Goal: Information Seeking & Learning: Learn about a topic

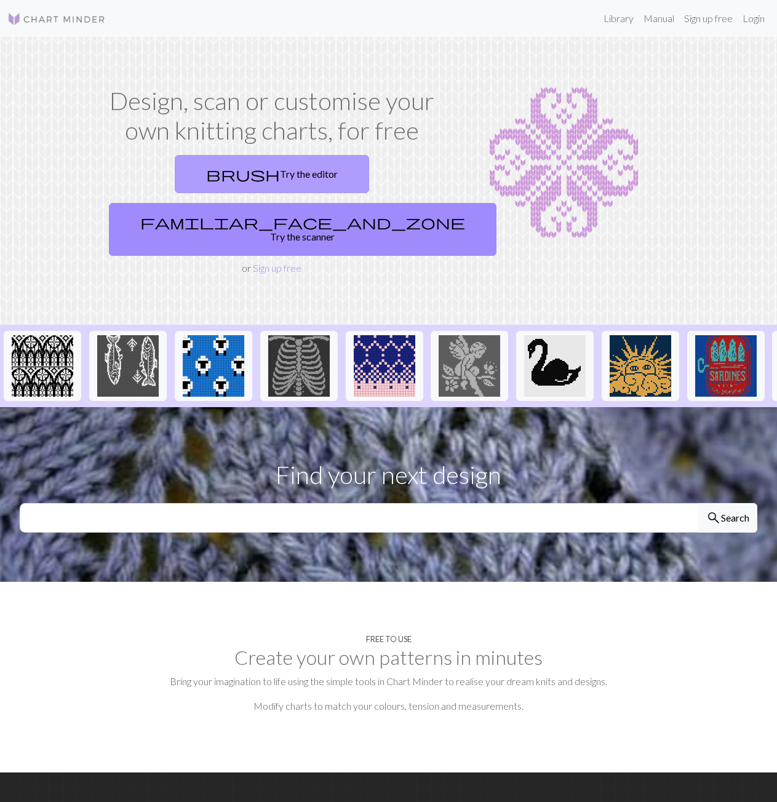
click at [223, 174] on link "brush Try the editor" at bounding box center [272, 174] width 194 height 38
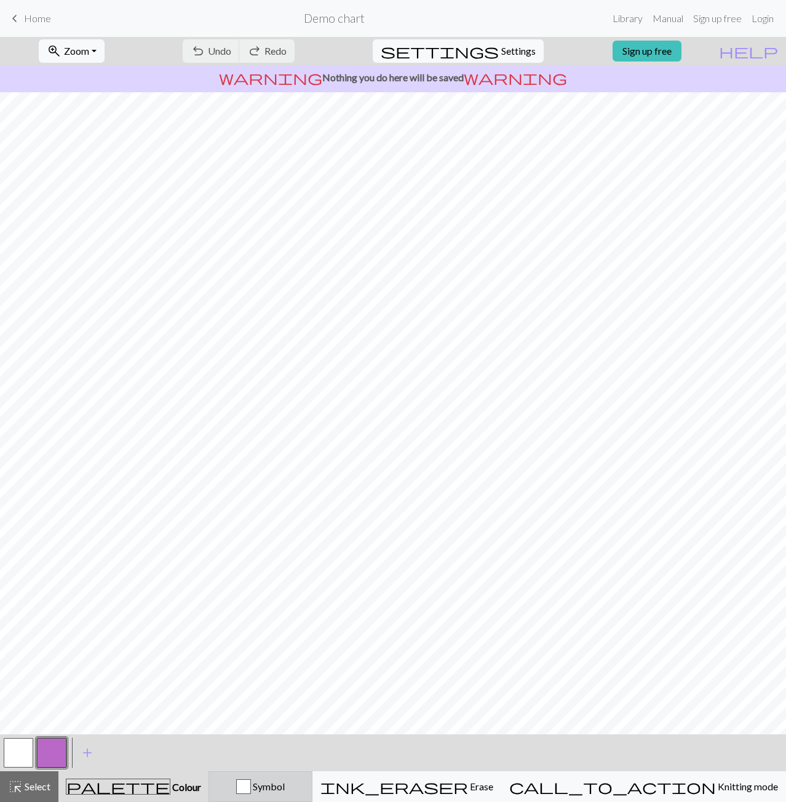
click at [285, 787] on span "Symbol" at bounding box center [268, 787] width 34 height 12
click at [188, 785] on div "palette Colour Colour" at bounding box center [133, 787] width 135 height 16
click at [279, 784] on div "Symbol" at bounding box center [261, 786] width 88 height 15
click at [37, 12] on link "keyboard_arrow_left Home" at bounding box center [29, 18] width 44 height 21
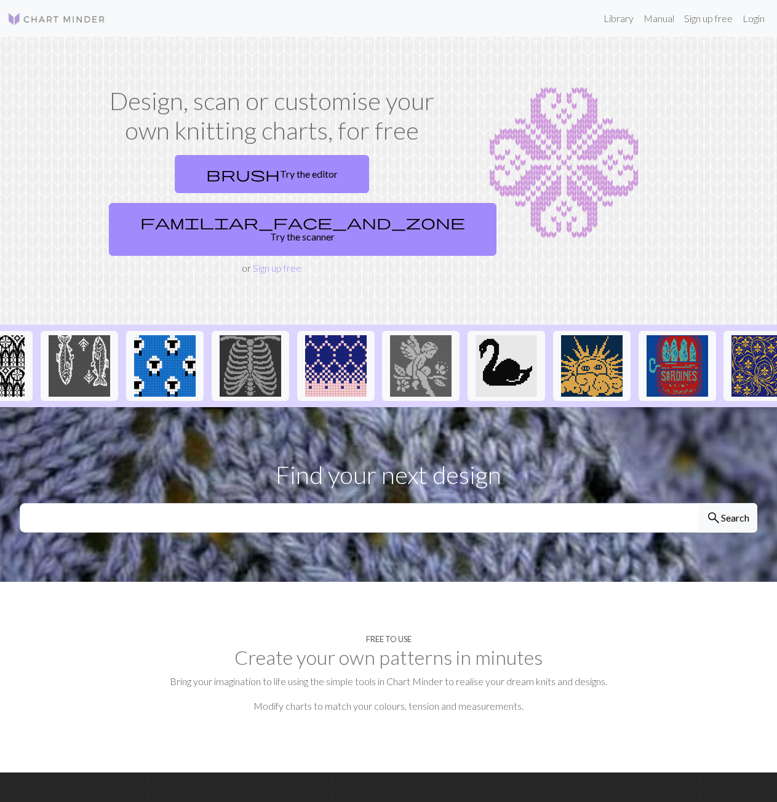
scroll to position [0, 64]
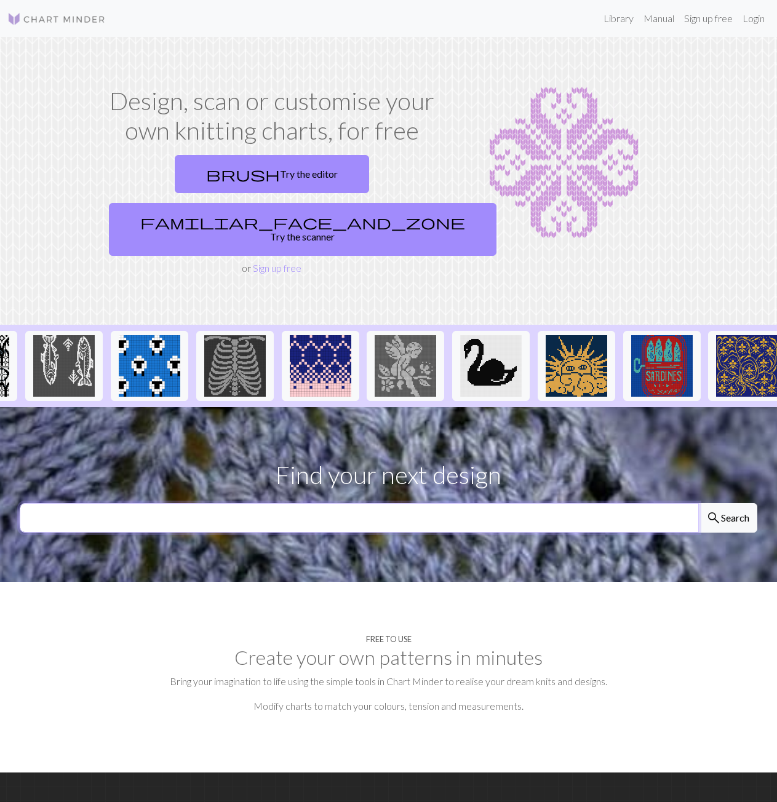
click at [319, 503] on input "text" at bounding box center [359, 518] width 679 height 30
type input "flower"
click at [698, 503] on button "search Search" at bounding box center [727, 518] width 59 height 30
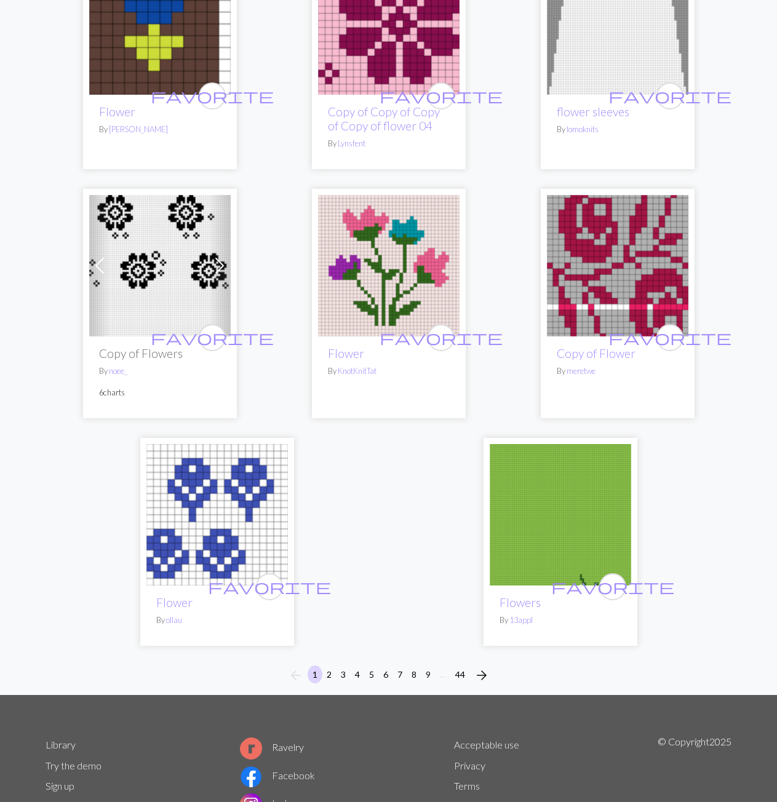
scroll to position [4210, 0]
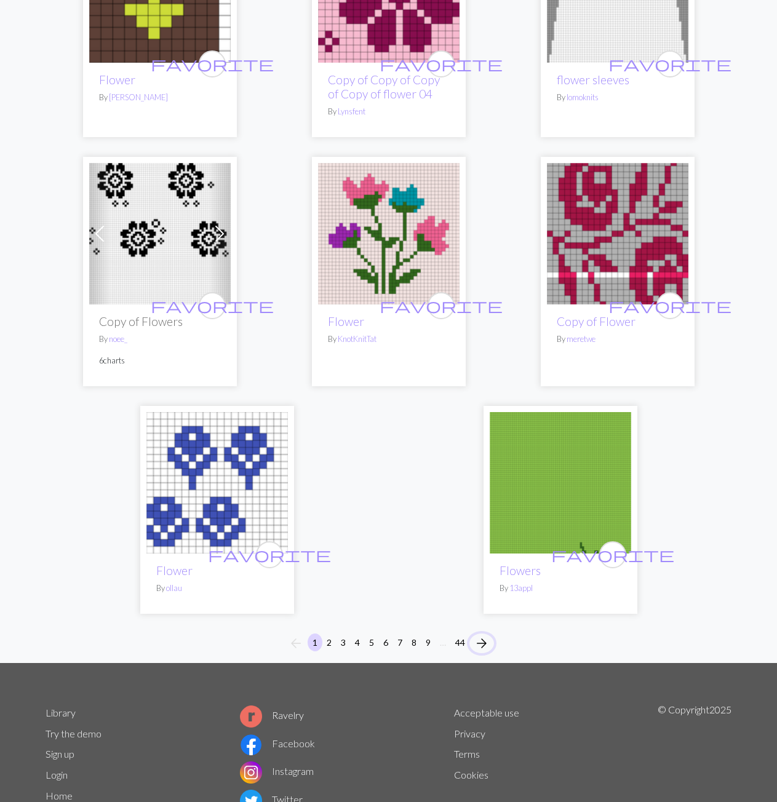
click at [480, 635] on span "arrow_forward" at bounding box center [481, 643] width 15 height 17
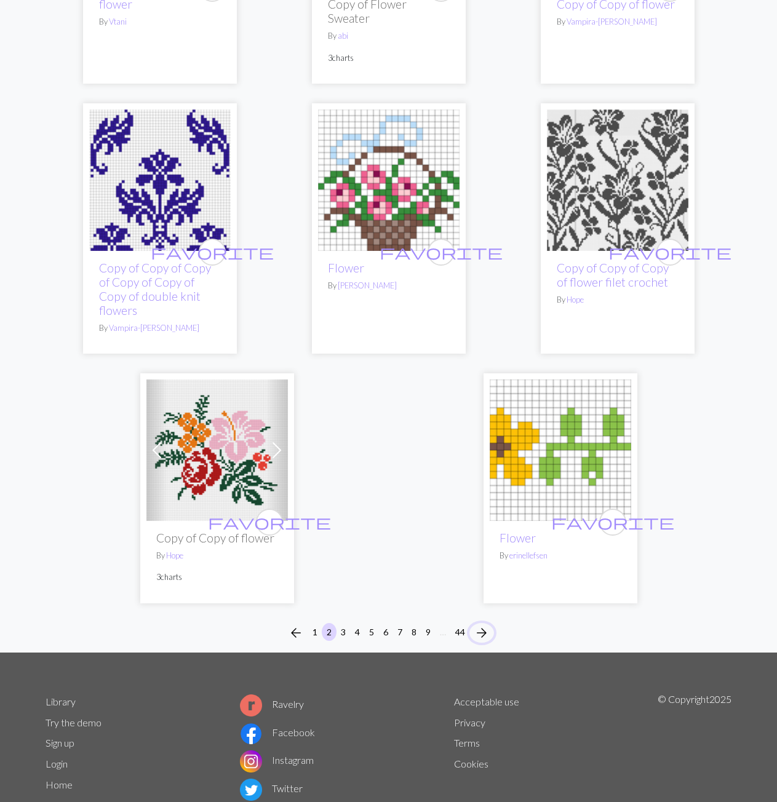
scroll to position [3891, 0]
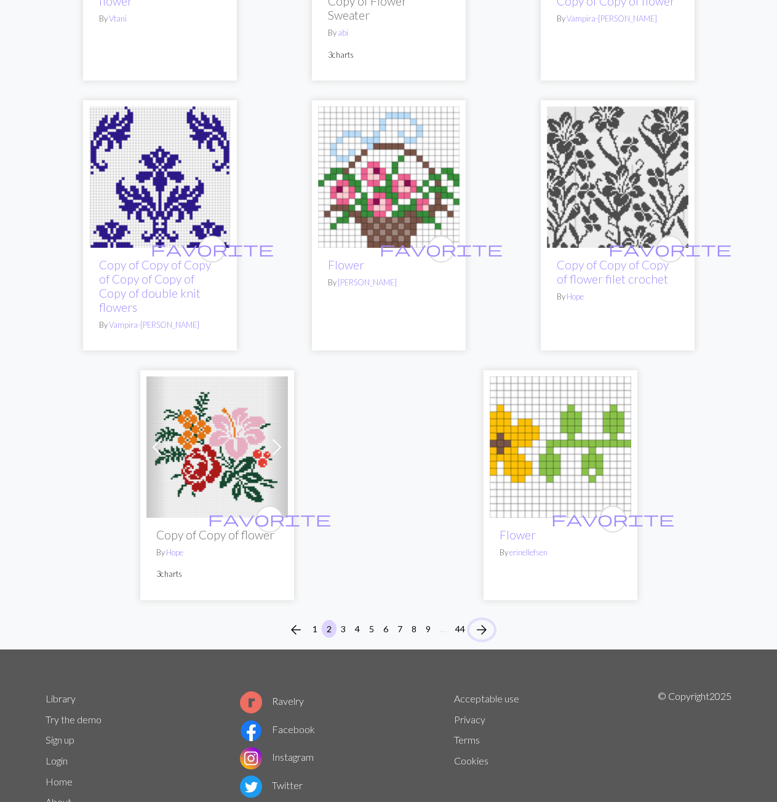
click at [487, 621] on span "arrow_forward" at bounding box center [481, 629] width 15 height 17
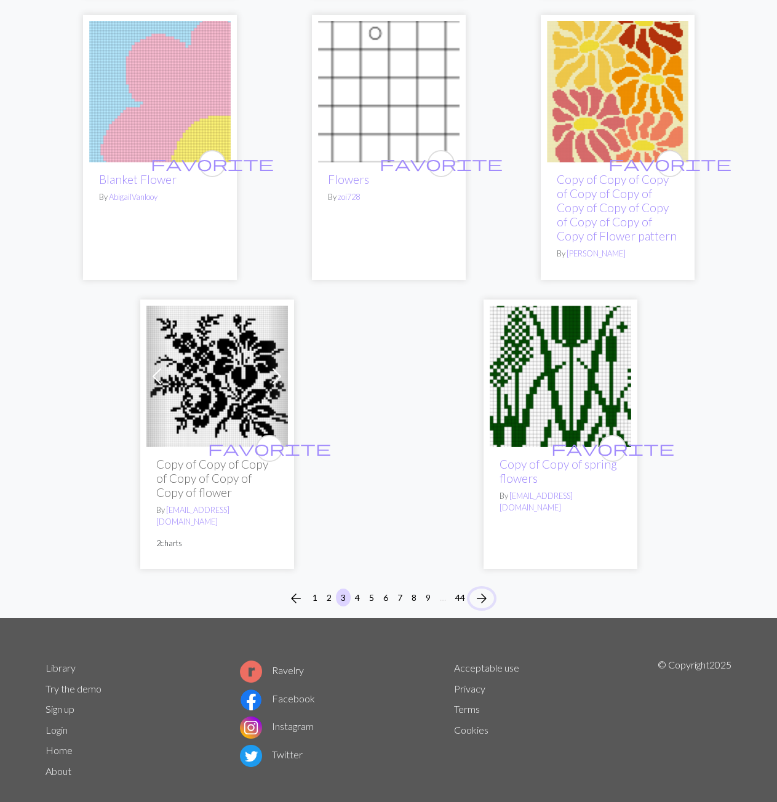
scroll to position [4010, 0]
click at [488, 589] on span "arrow_forward" at bounding box center [481, 597] width 15 height 17
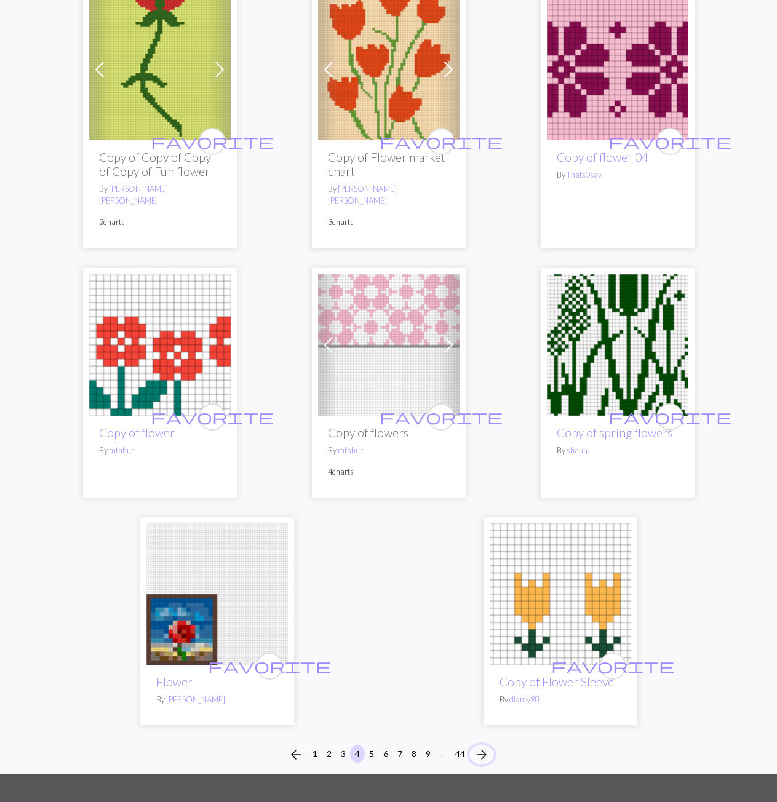
scroll to position [4306, 0]
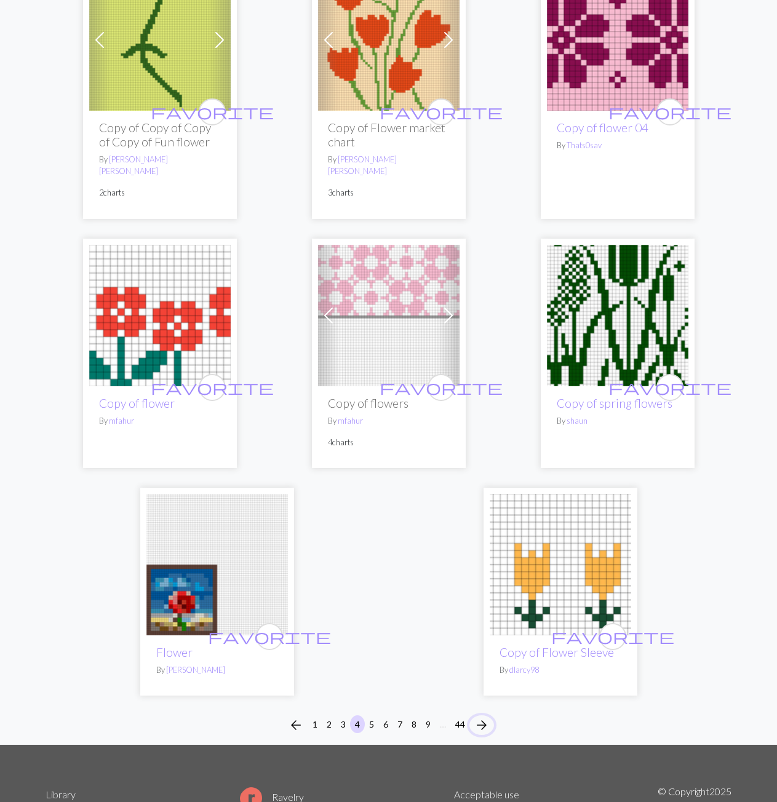
click at [482, 717] on span "arrow_forward" at bounding box center [481, 725] width 15 height 17
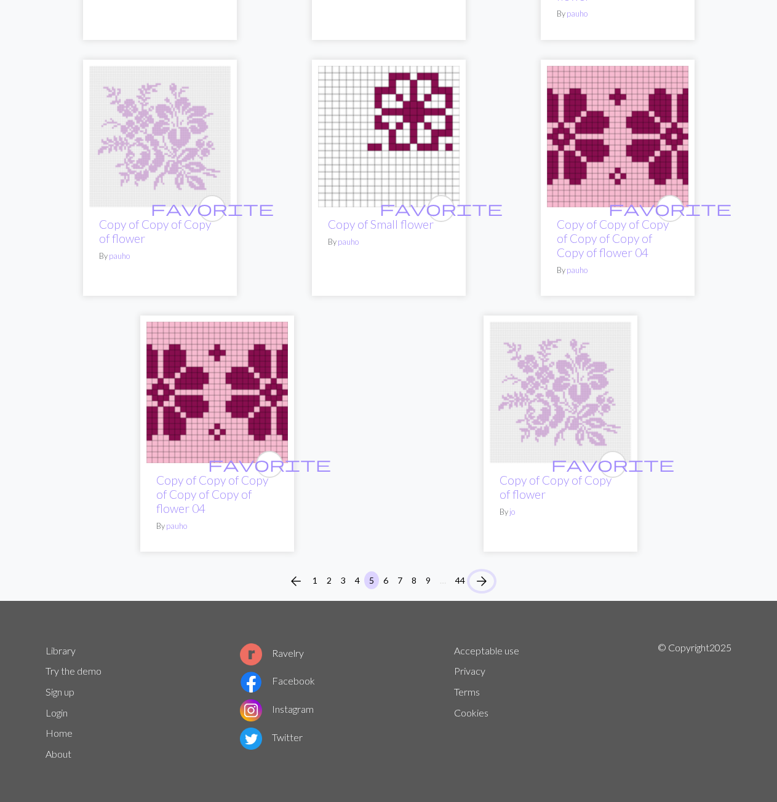
scroll to position [4137, 0]
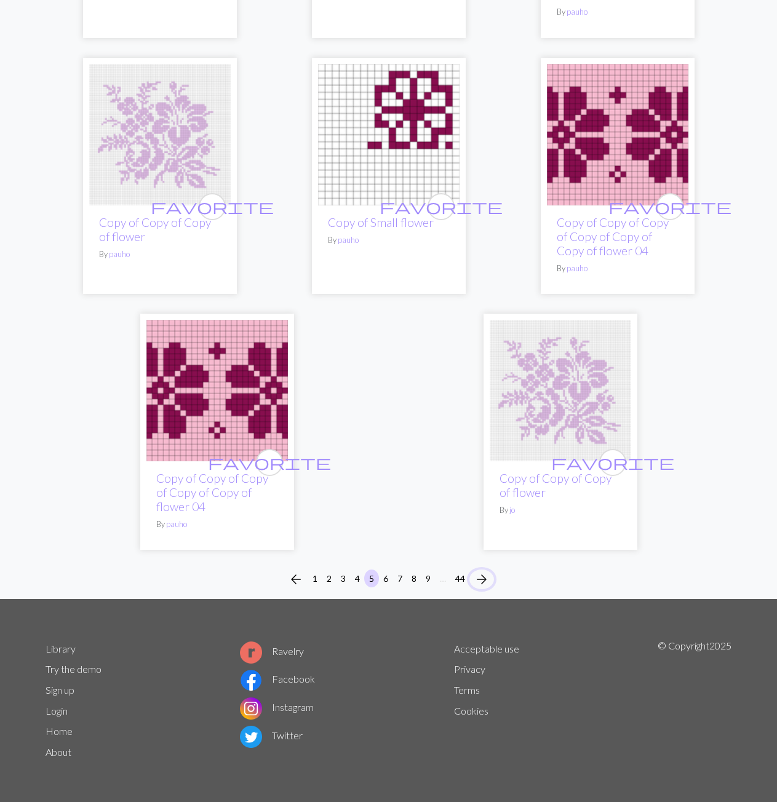
click at [482, 576] on span "arrow_forward" at bounding box center [481, 579] width 15 height 17
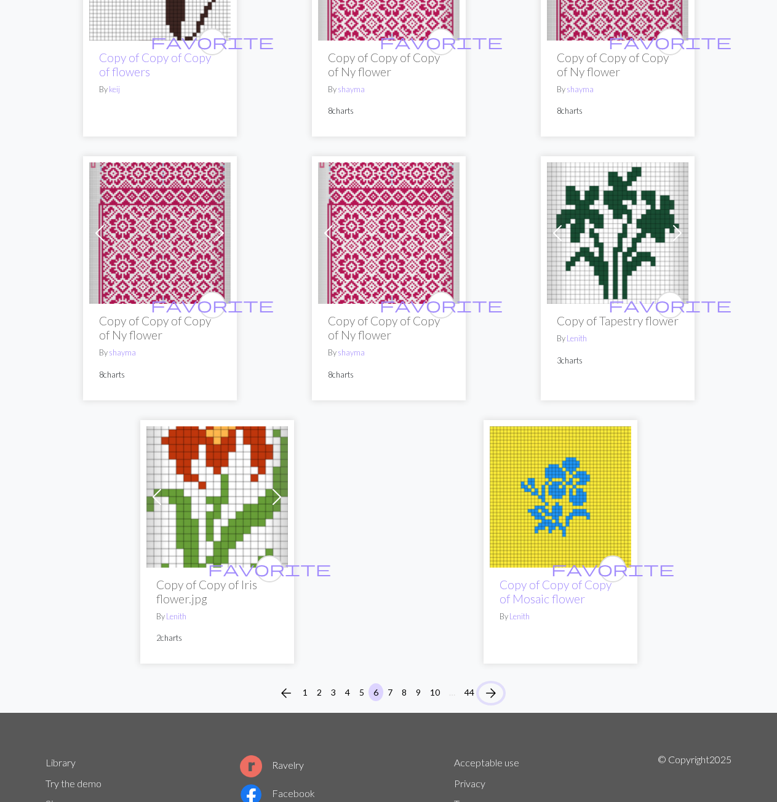
scroll to position [4060, 0]
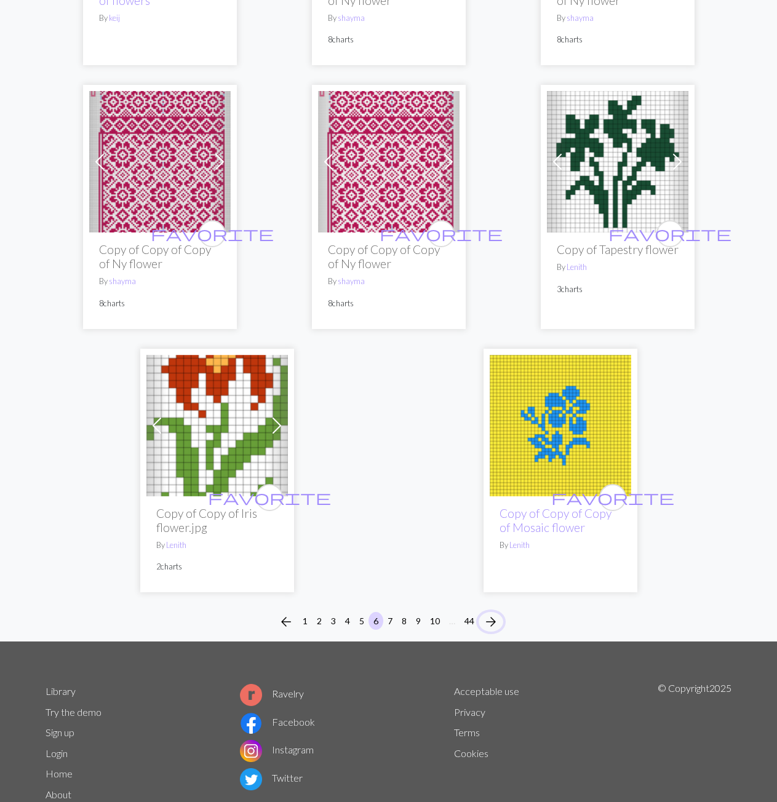
click at [493, 613] on span "arrow_forward" at bounding box center [490, 621] width 15 height 17
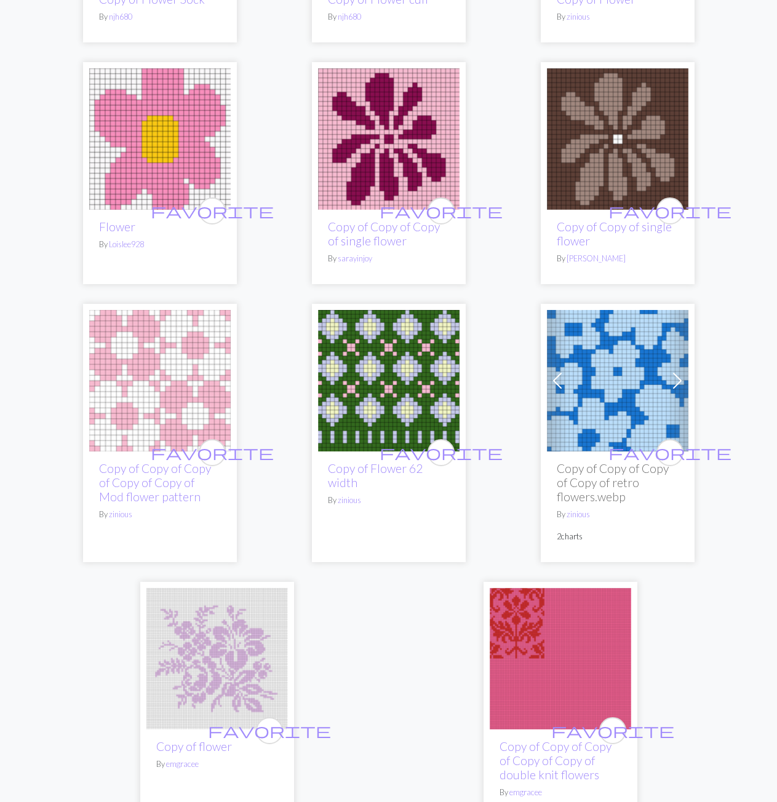
scroll to position [3814, 0]
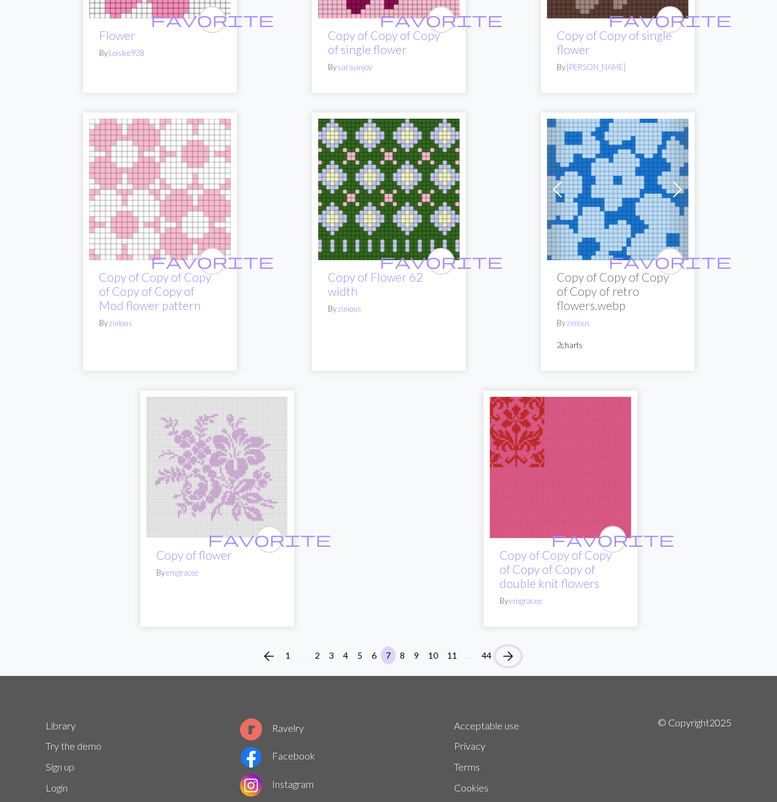
click at [512, 648] on span "arrow_forward" at bounding box center [508, 656] width 15 height 17
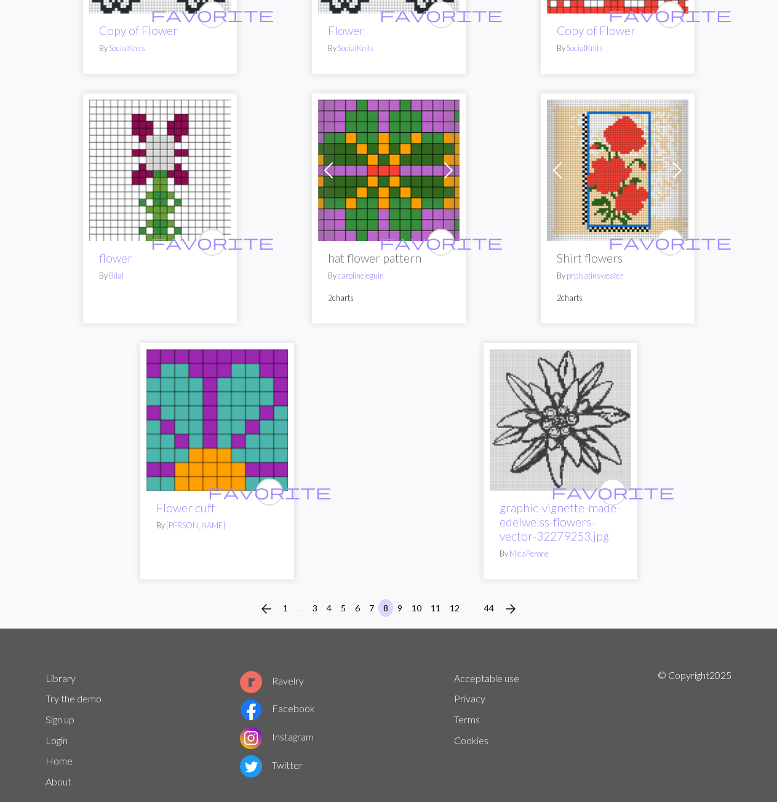
scroll to position [4003, 0]
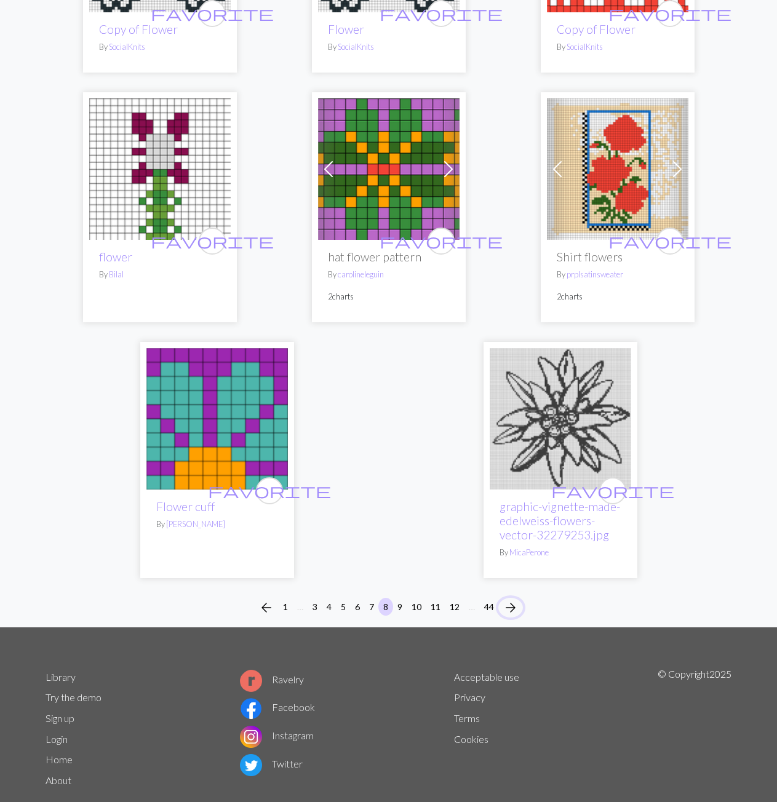
click at [512, 599] on span "arrow_forward" at bounding box center [510, 607] width 15 height 17
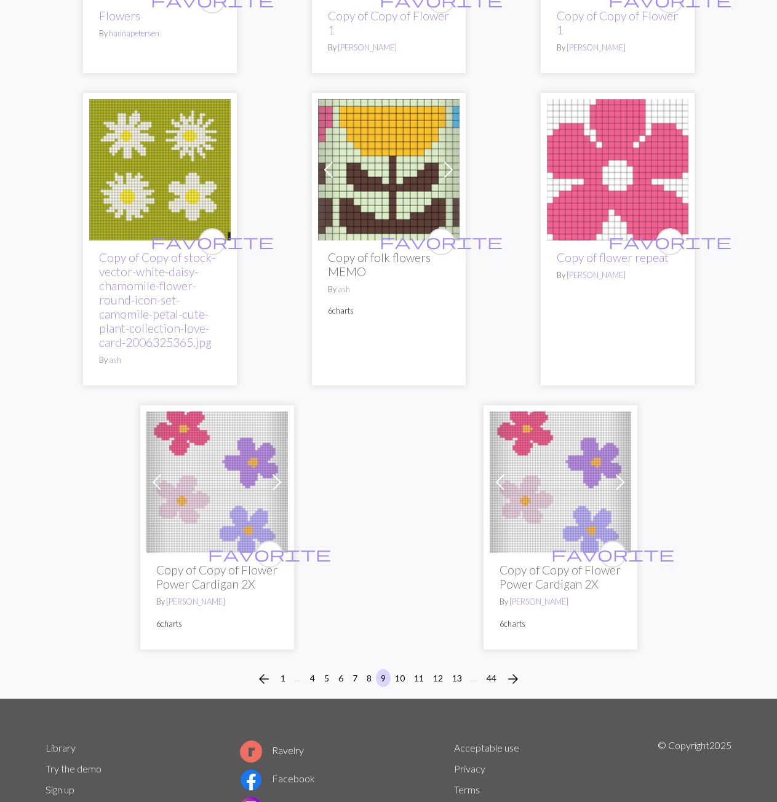
scroll to position [3875, 0]
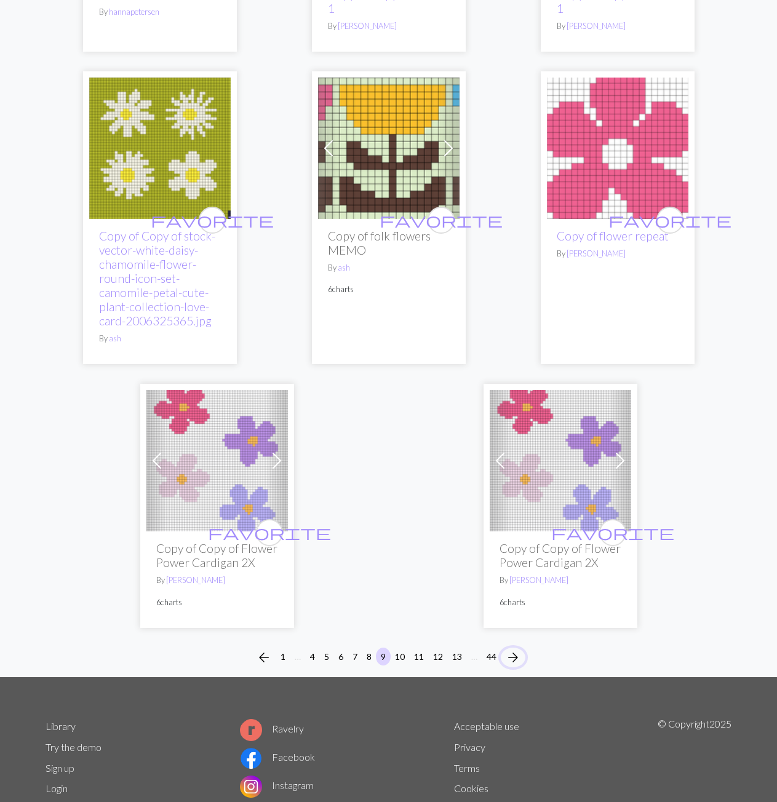
click at [518, 658] on span "arrow_forward" at bounding box center [513, 657] width 15 height 17
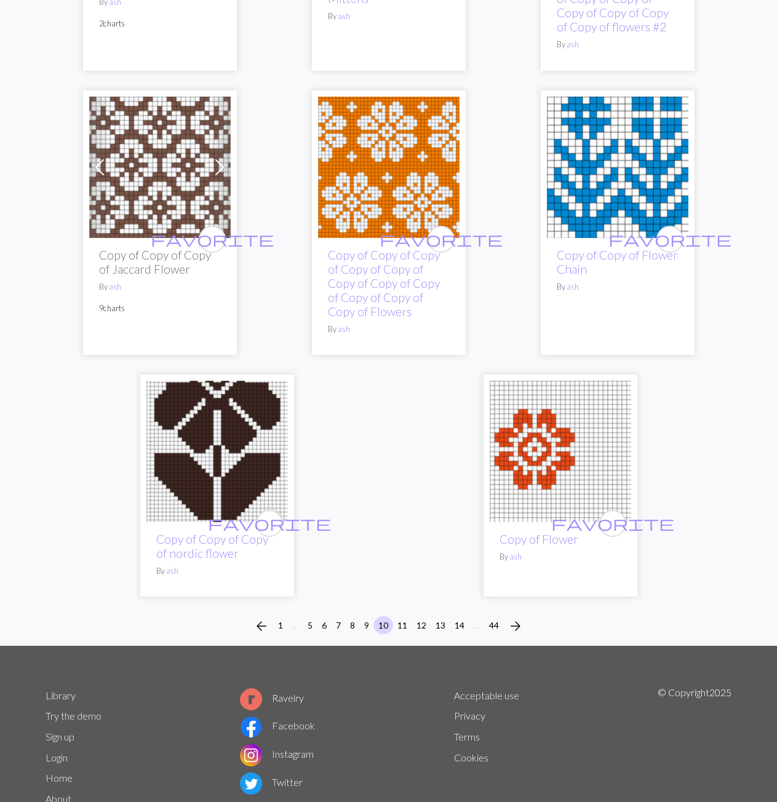
scroll to position [3919, 0]
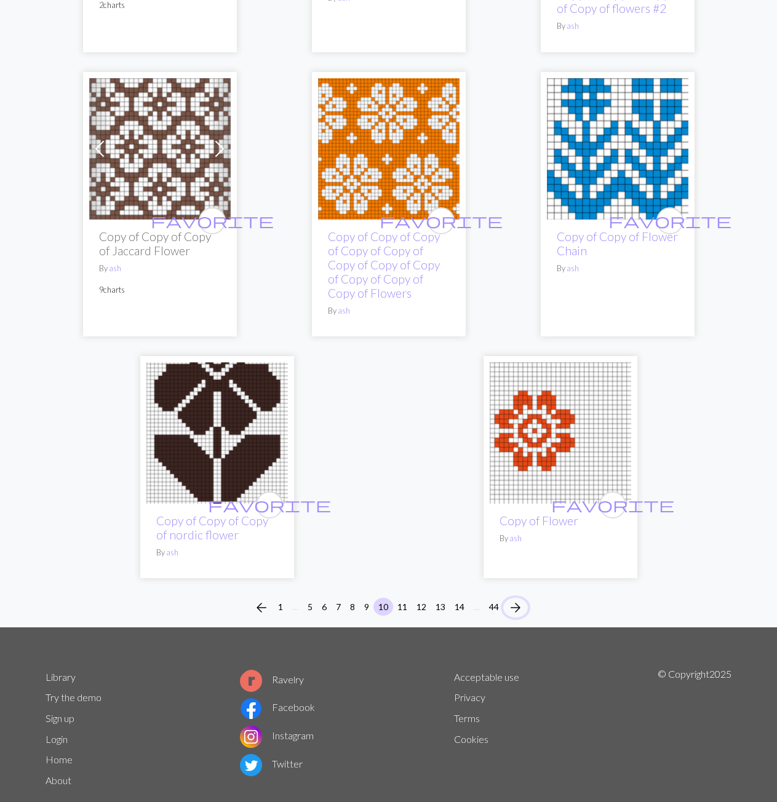
click at [520, 599] on span "arrow_forward" at bounding box center [515, 607] width 15 height 17
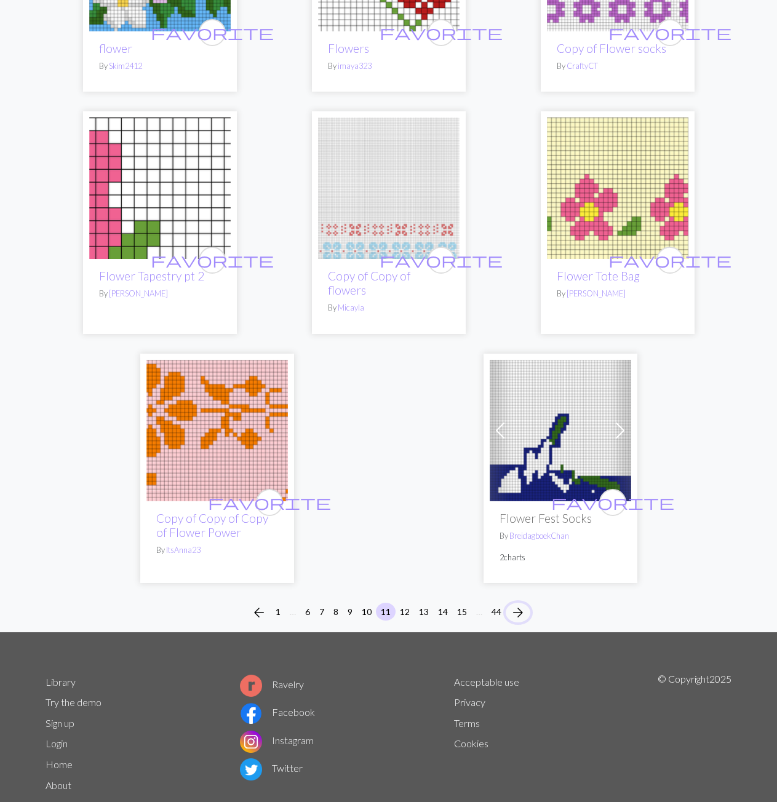
scroll to position [3974, 0]
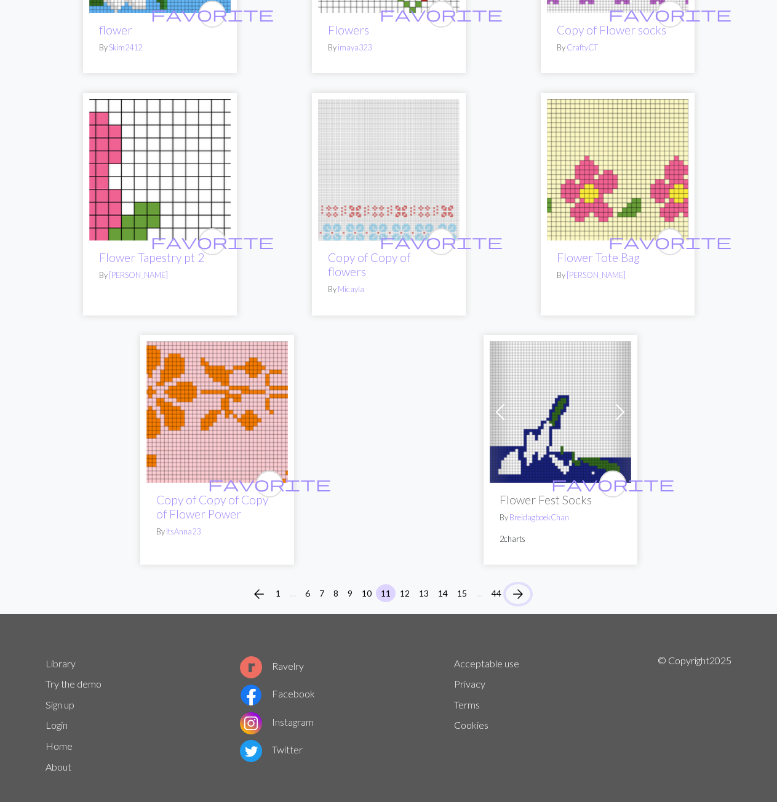
click at [520, 588] on span "arrow_forward" at bounding box center [518, 594] width 15 height 17
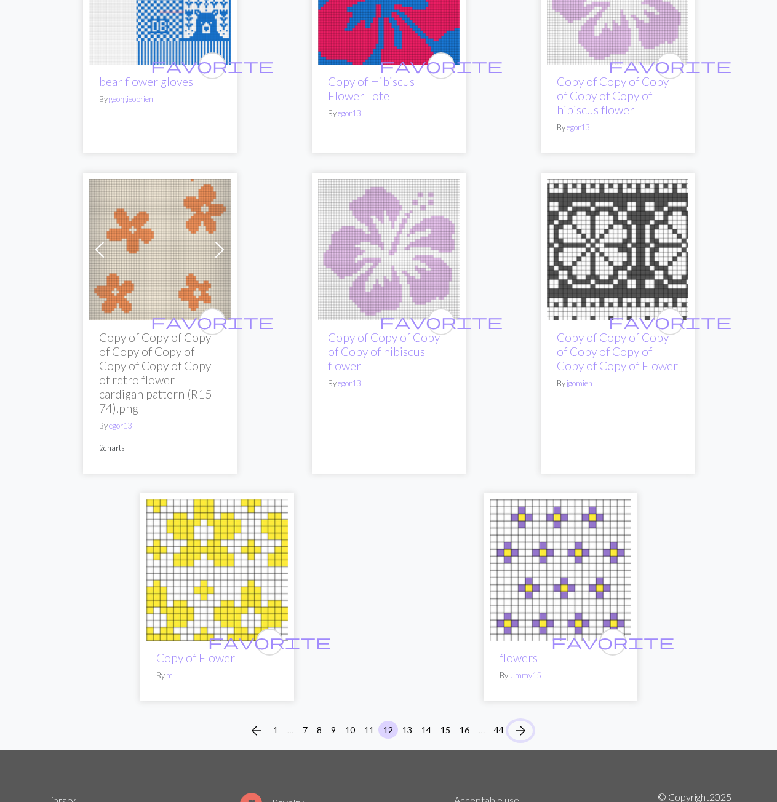
scroll to position [3875, 0]
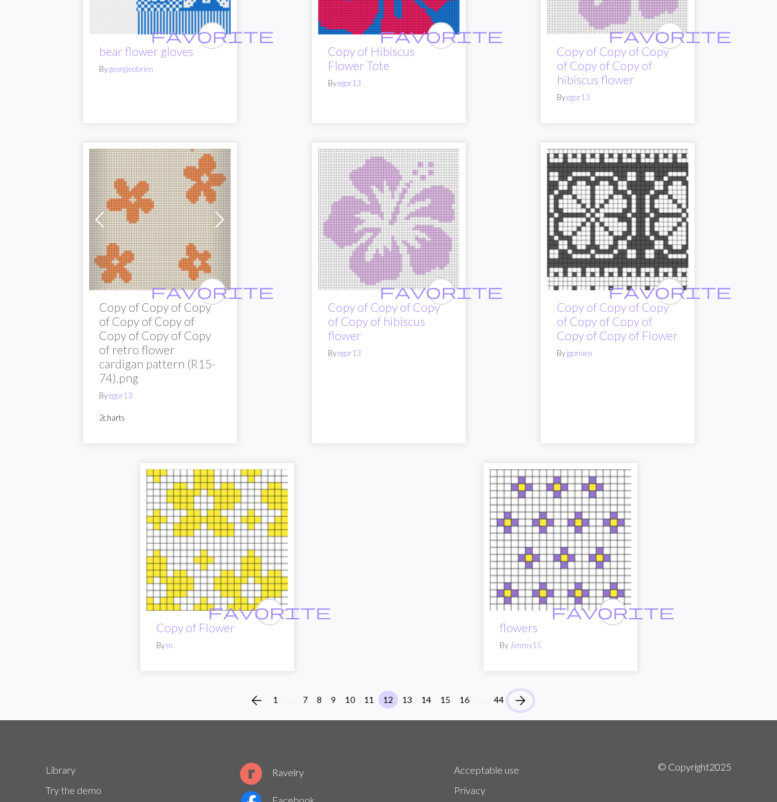
click at [522, 692] on span "arrow_forward" at bounding box center [520, 700] width 15 height 17
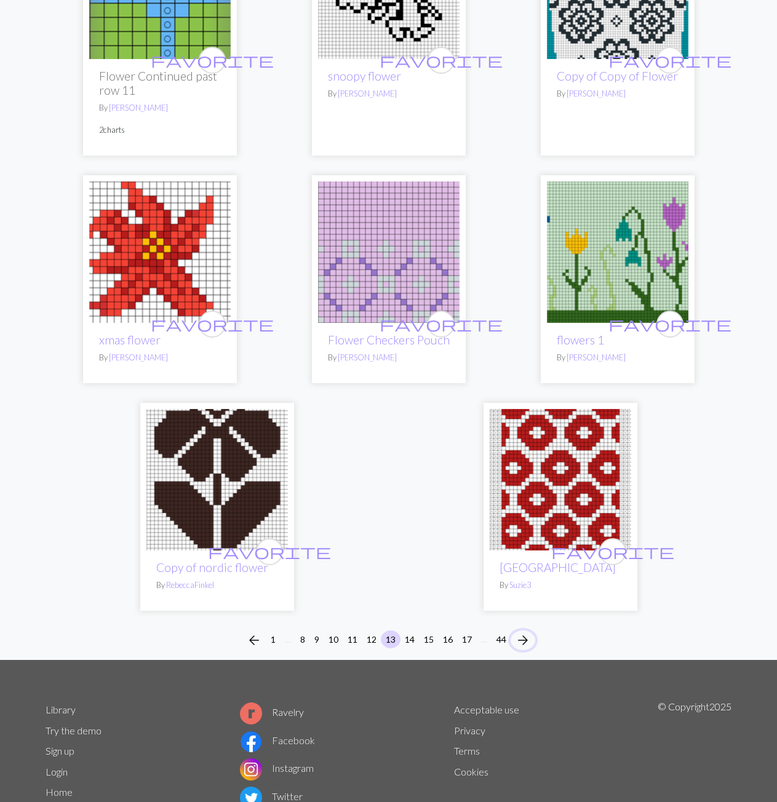
scroll to position [3897, 0]
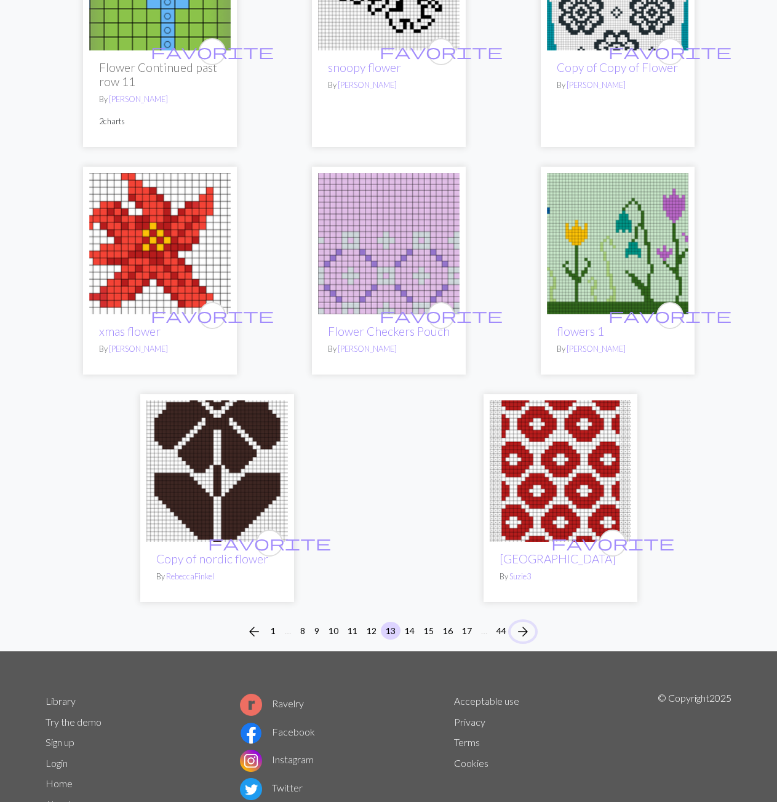
click at [522, 623] on span "arrow_forward" at bounding box center [522, 631] width 15 height 17
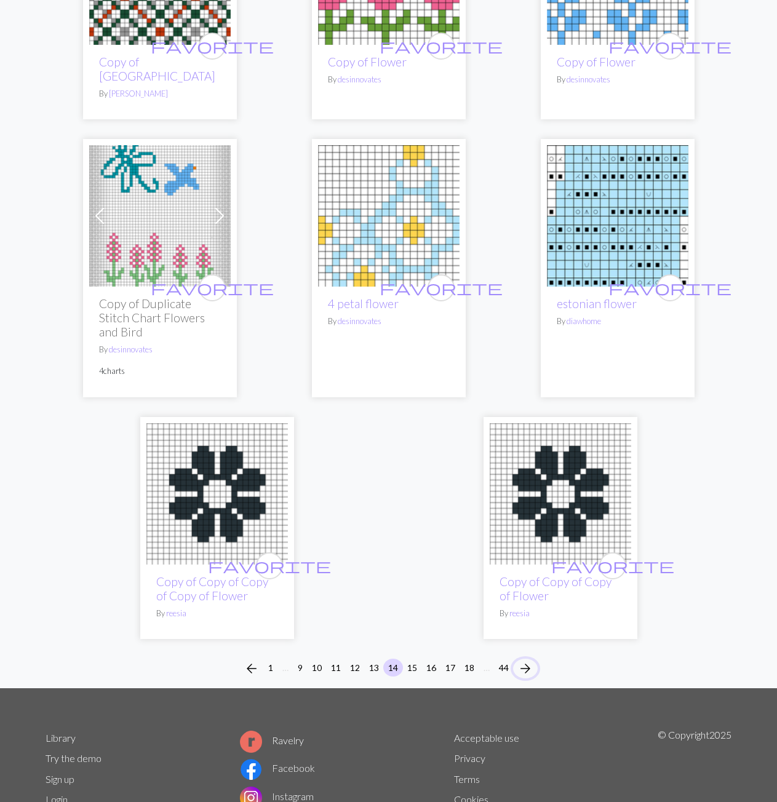
scroll to position [3752, 0]
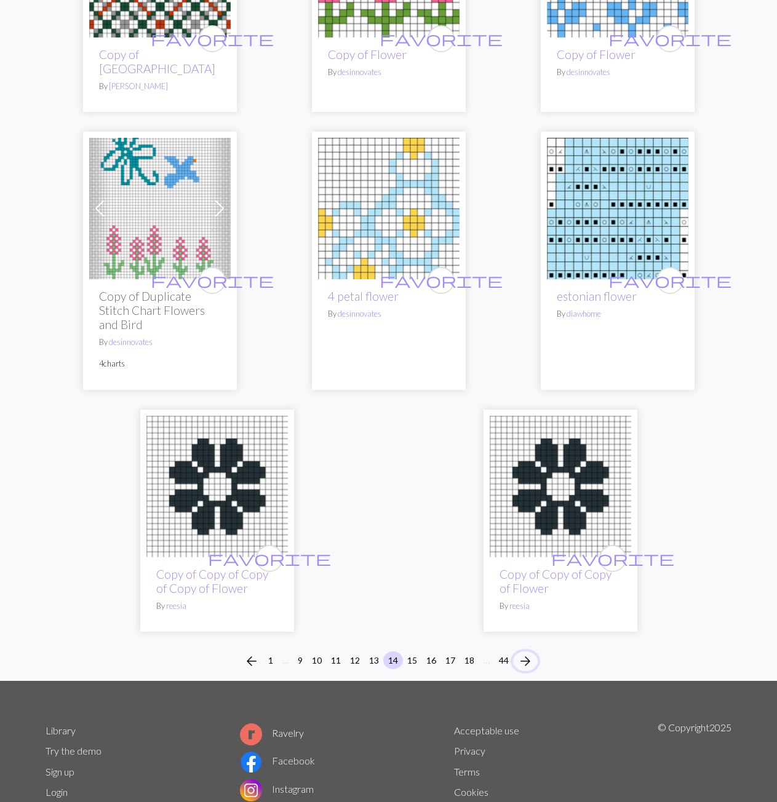
click at [528, 653] on span "arrow_forward" at bounding box center [525, 661] width 15 height 17
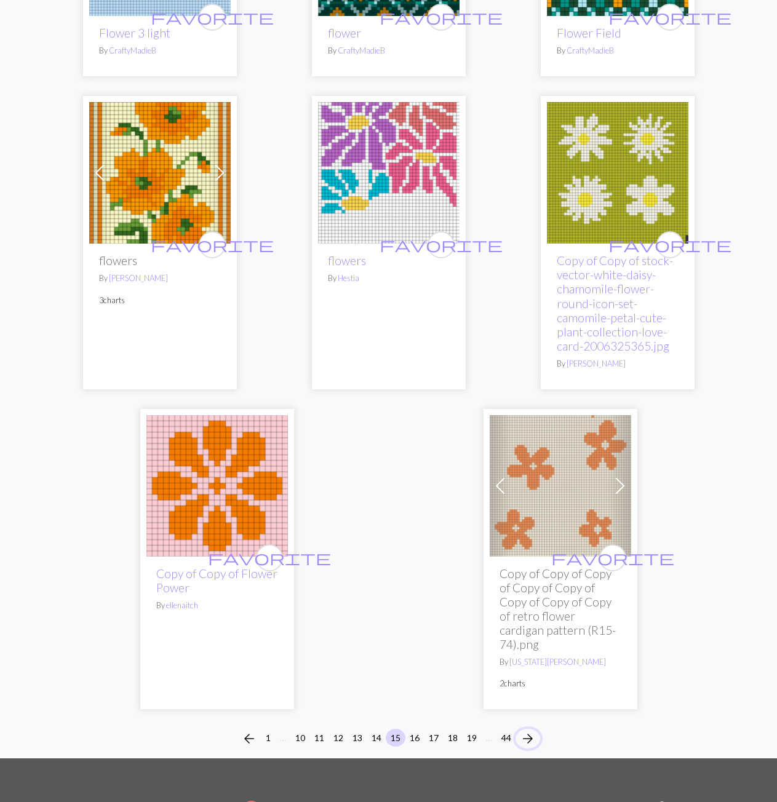
scroll to position [4060, 0]
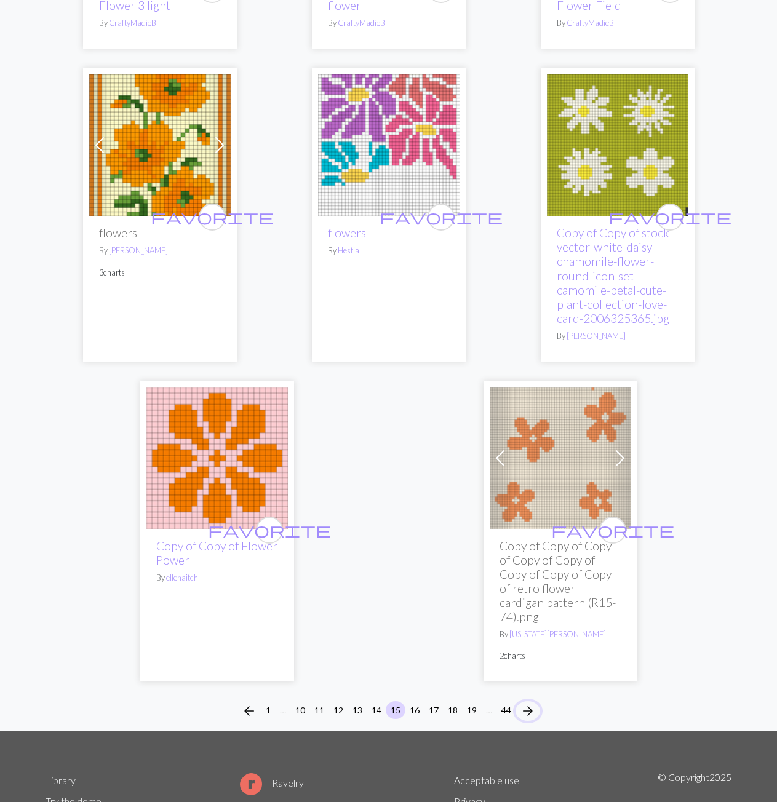
click at [521, 702] on span "arrow_forward" at bounding box center [527, 710] width 15 height 17
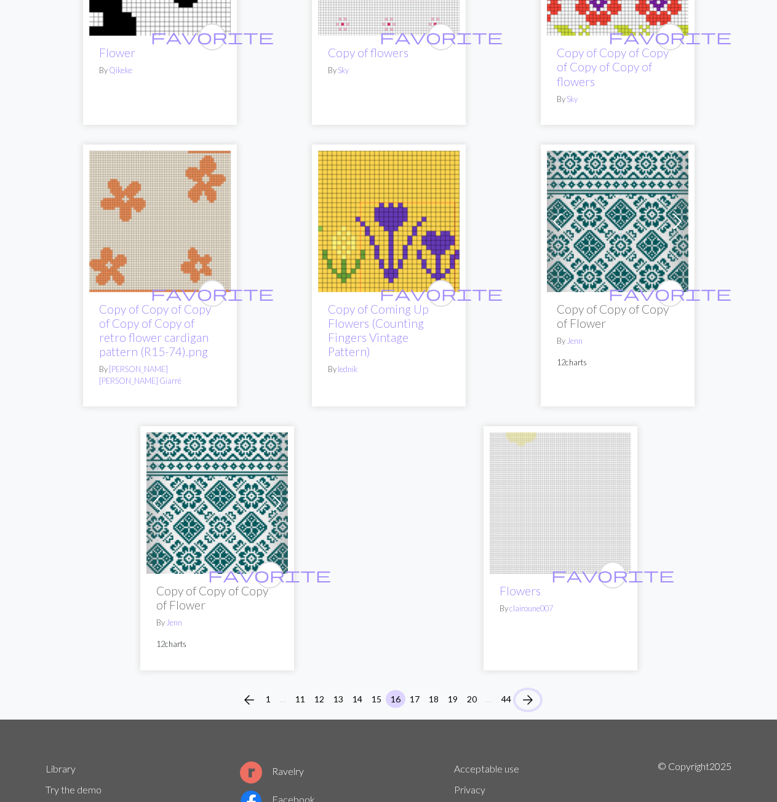
scroll to position [4053, 0]
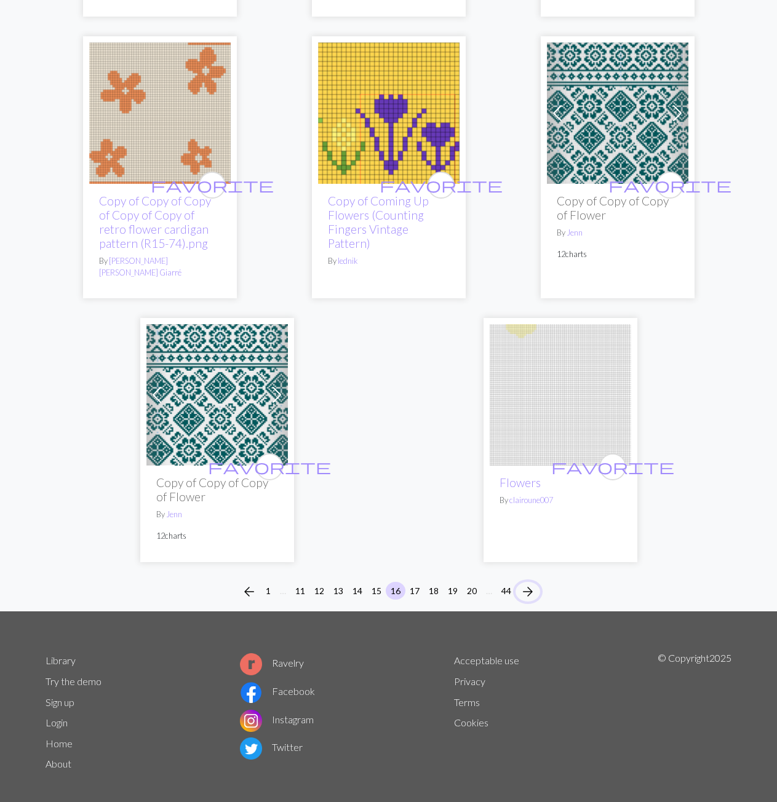
click at [533, 583] on span "arrow_forward" at bounding box center [527, 591] width 15 height 17
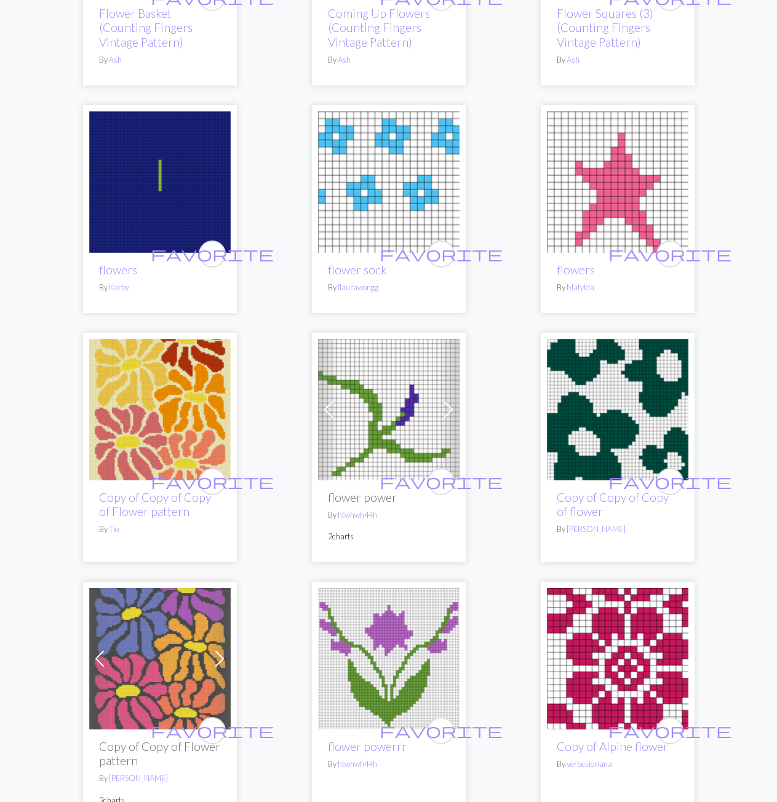
scroll to position [615, 0]
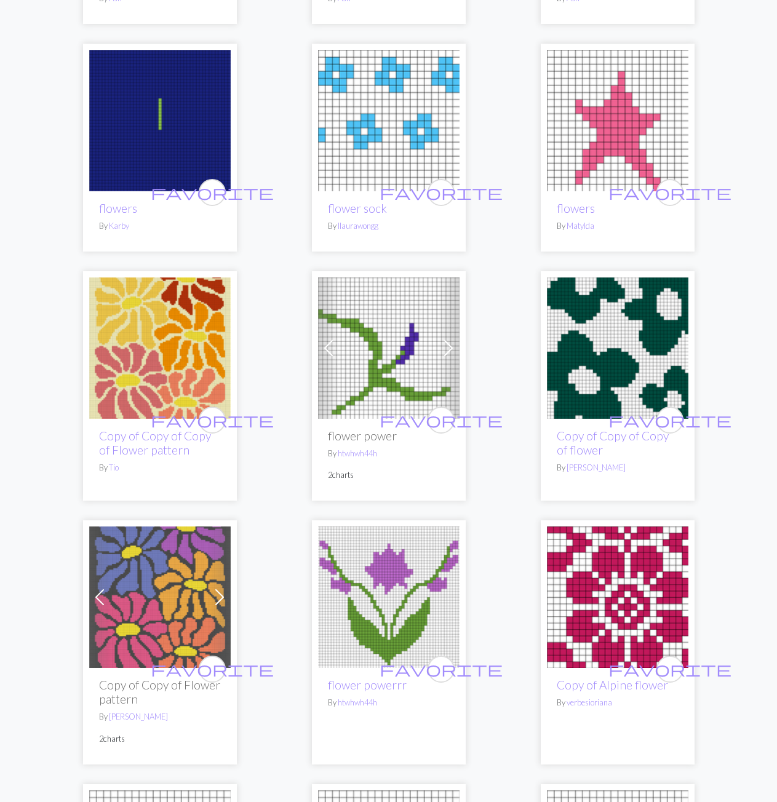
drag, startPoint x: 630, startPoint y: 372, endPoint x: 753, endPoint y: 451, distance: 145.9
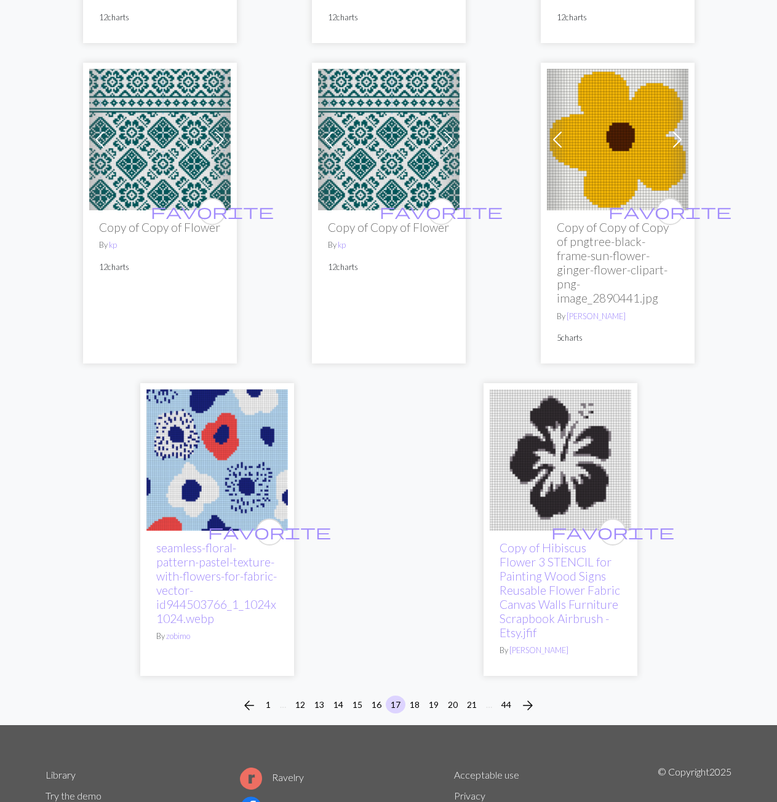
scroll to position [4018, 0]
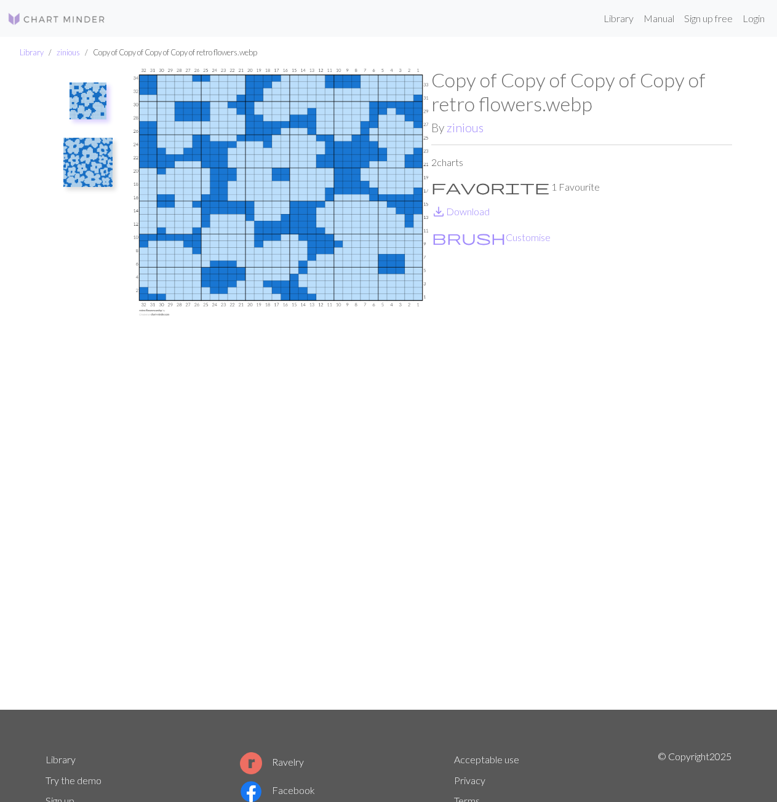
click at [94, 178] on img at bounding box center [87, 162] width 49 height 49
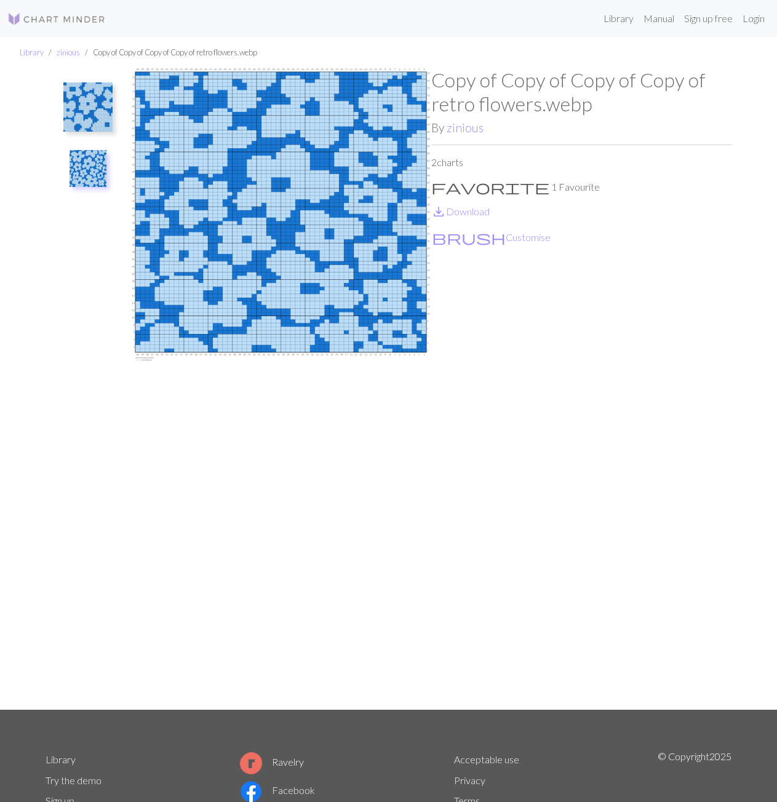
click at [93, 104] on img at bounding box center [87, 106] width 49 height 49
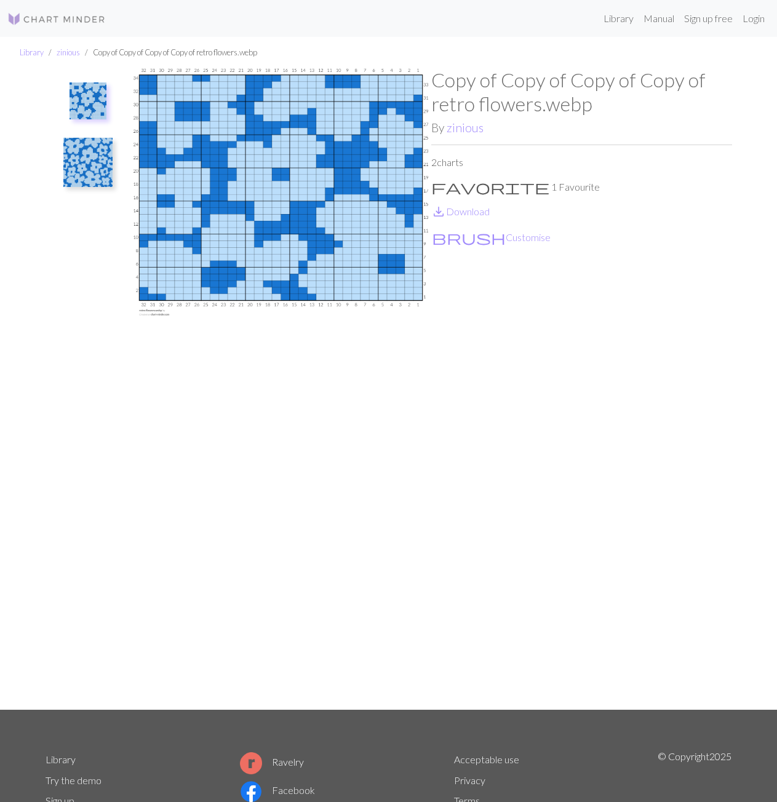
click at [87, 157] on img at bounding box center [87, 162] width 49 height 49
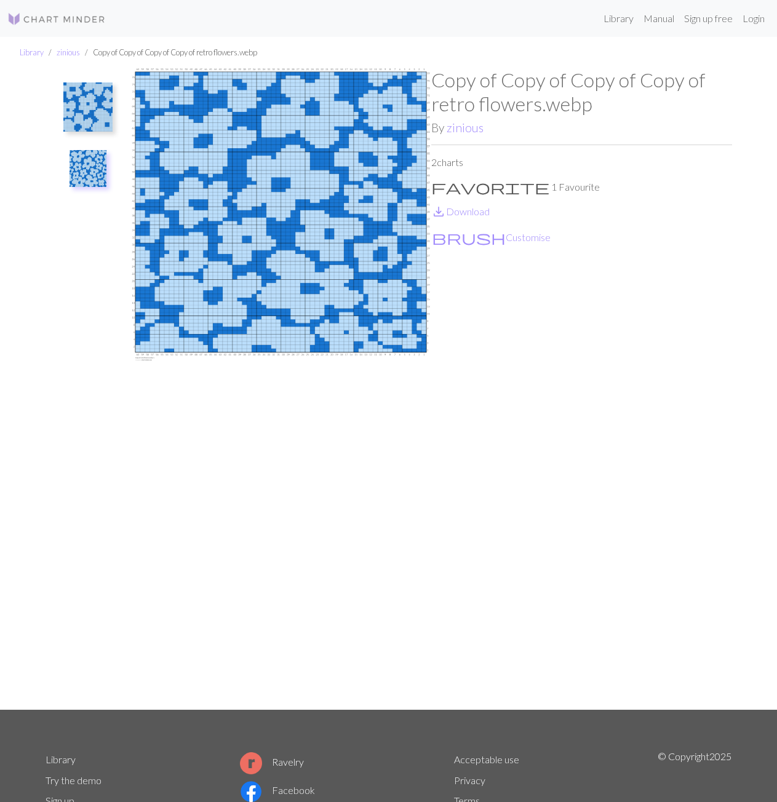
click at [81, 100] on img at bounding box center [87, 106] width 49 height 49
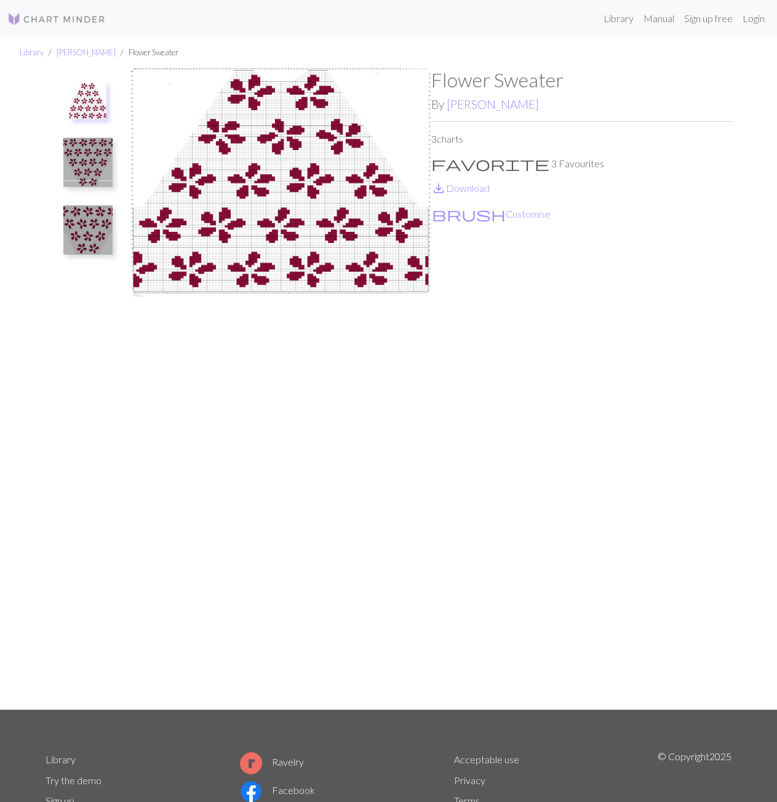
click at [96, 173] on img at bounding box center [87, 162] width 49 height 49
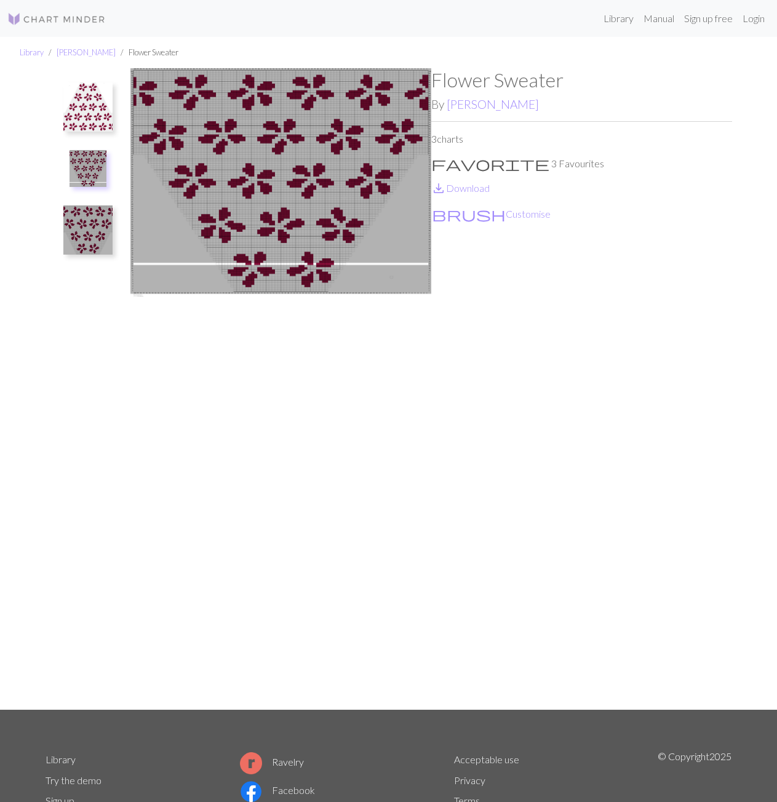
click at [93, 221] on img at bounding box center [87, 229] width 49 height 49
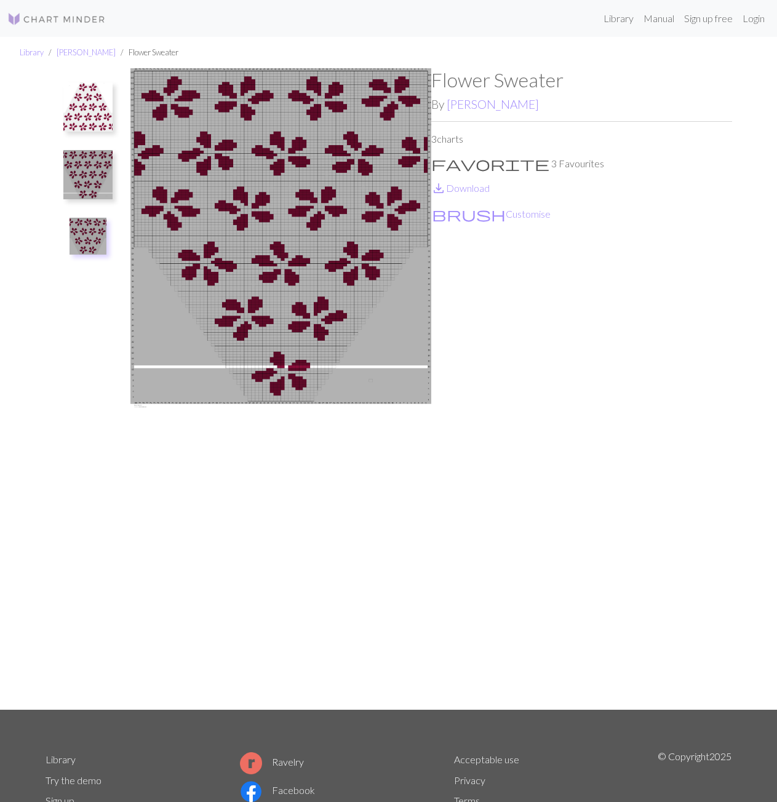
click at [93, 165] on img at bounding box center [87, 174] width 49 height 49
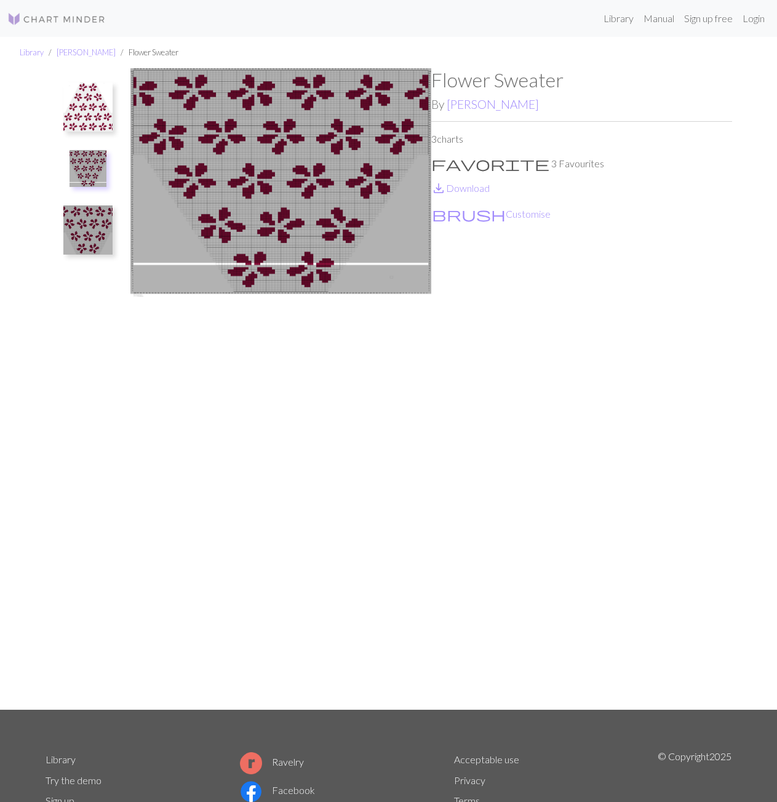
click at [95, 121] on img at bounding box center [87, 106] width 49 height 49
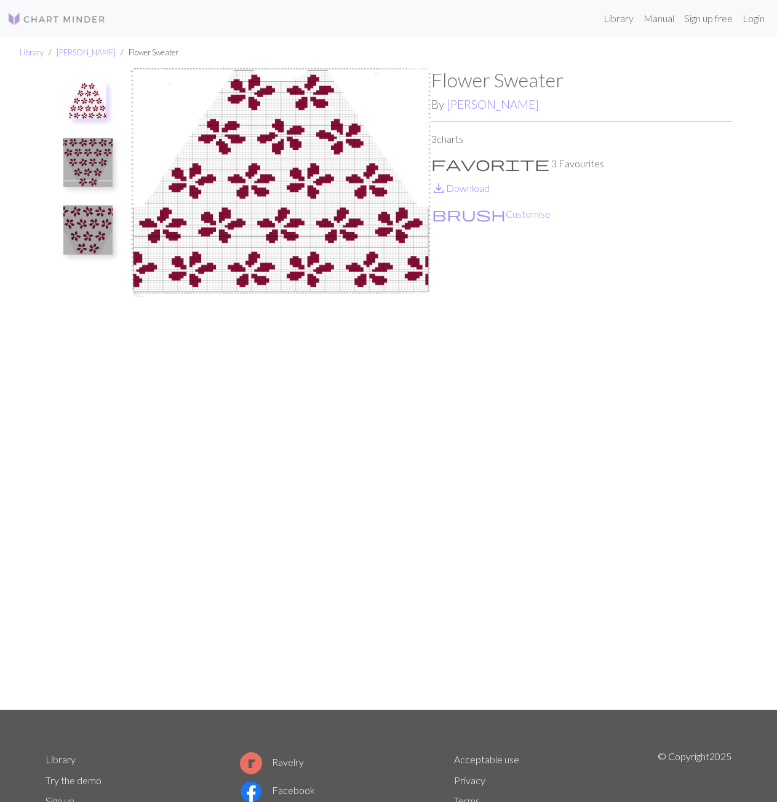
click at [89, 172] on img at bounding box center [87, 162] width 49 height 49
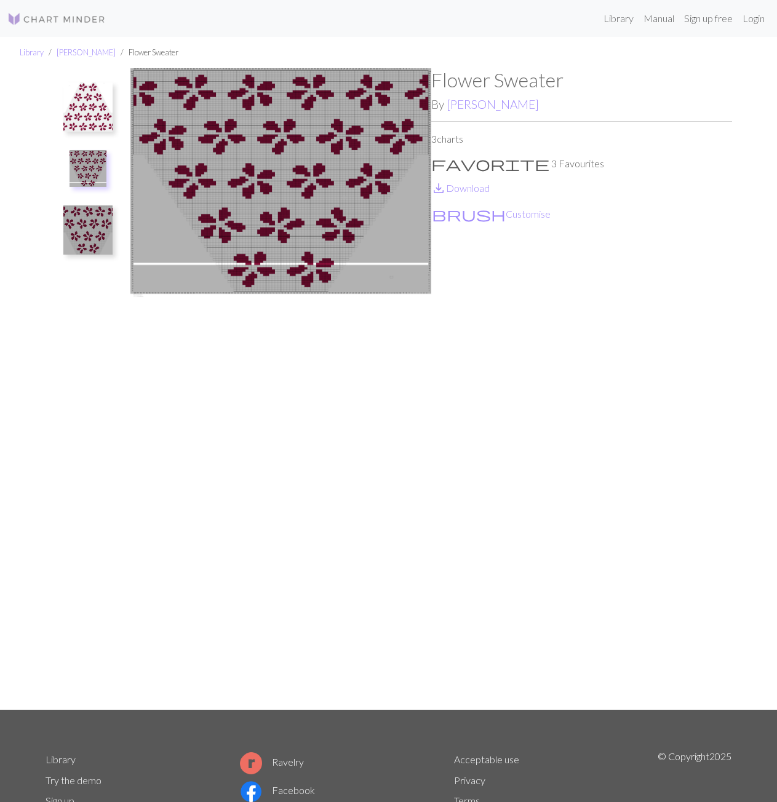
click at [80, 215] on img at bounding box center [87, 229] width 49 height 49
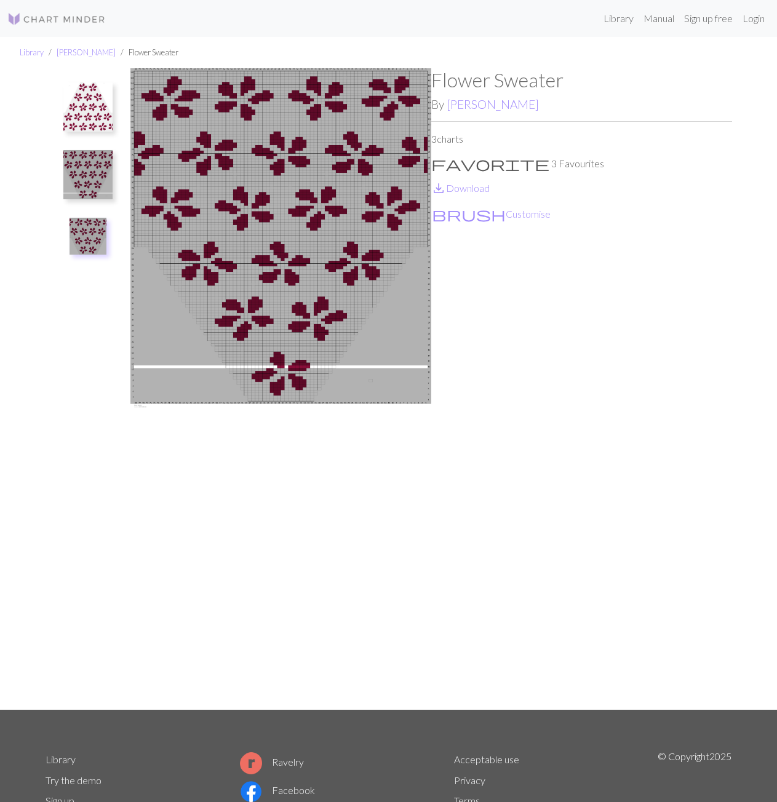
click at [88, 124] on img at bounding box center [87, 106] width 49 height 49
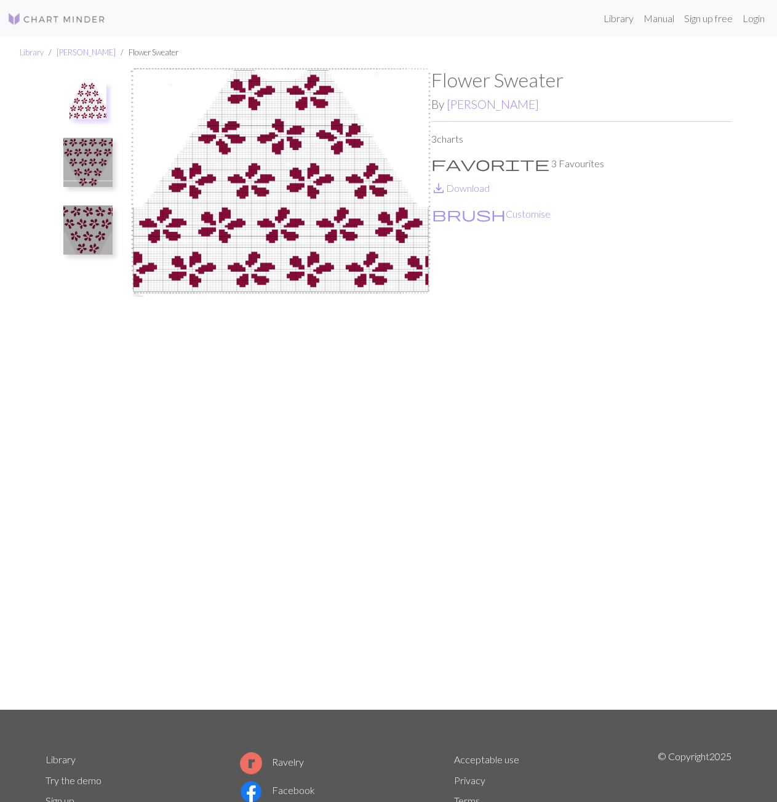
click at [87, 170] on img at bounding box center [87, 162] width 49 height 49
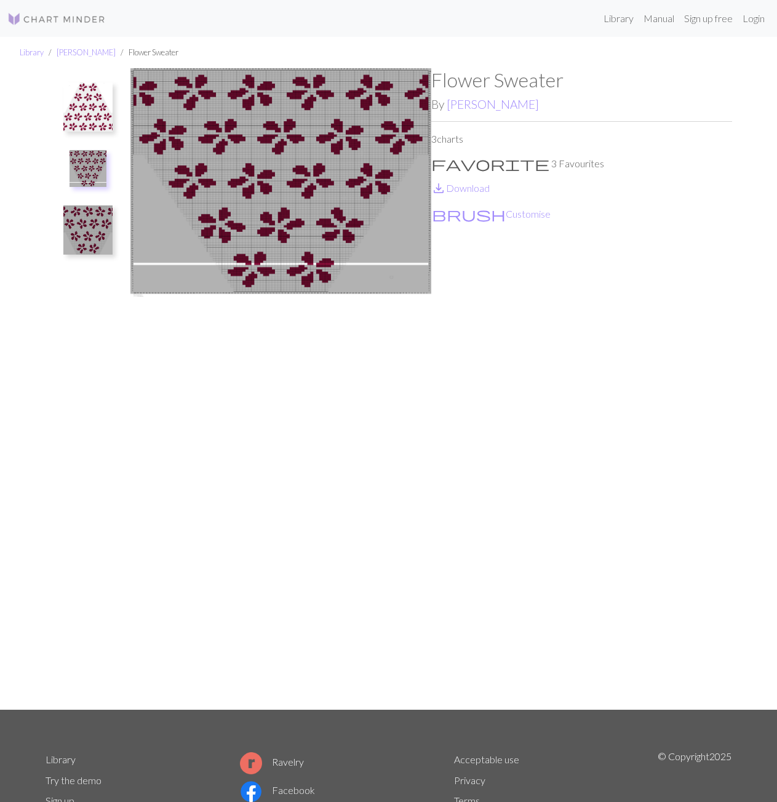
click at [83, 211] on img at bounding box center [87, 229] width 49 height 49
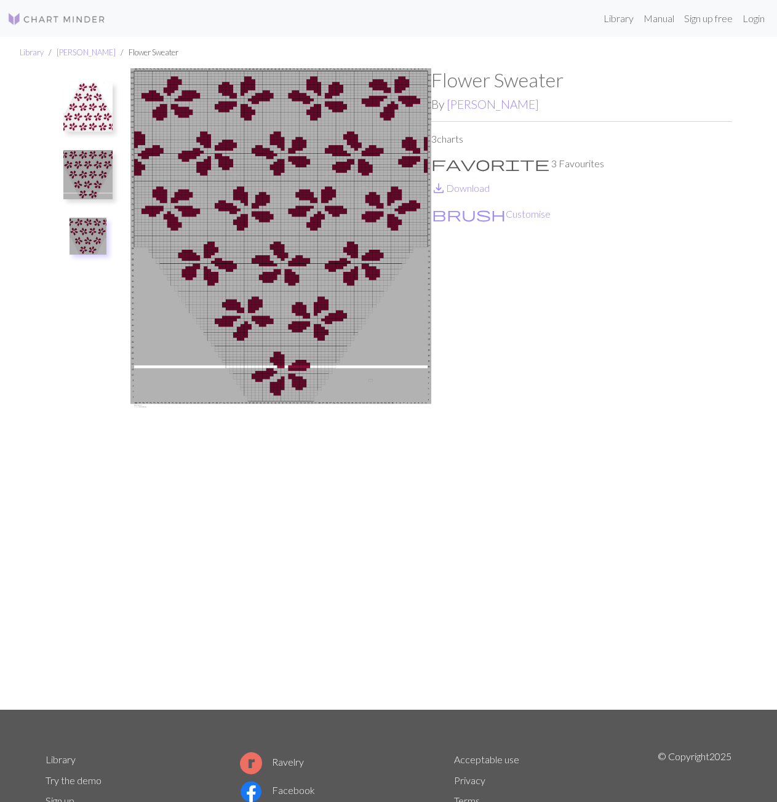
click at [83, 170] on img at bounding box center [87, 174] width 49 height 49
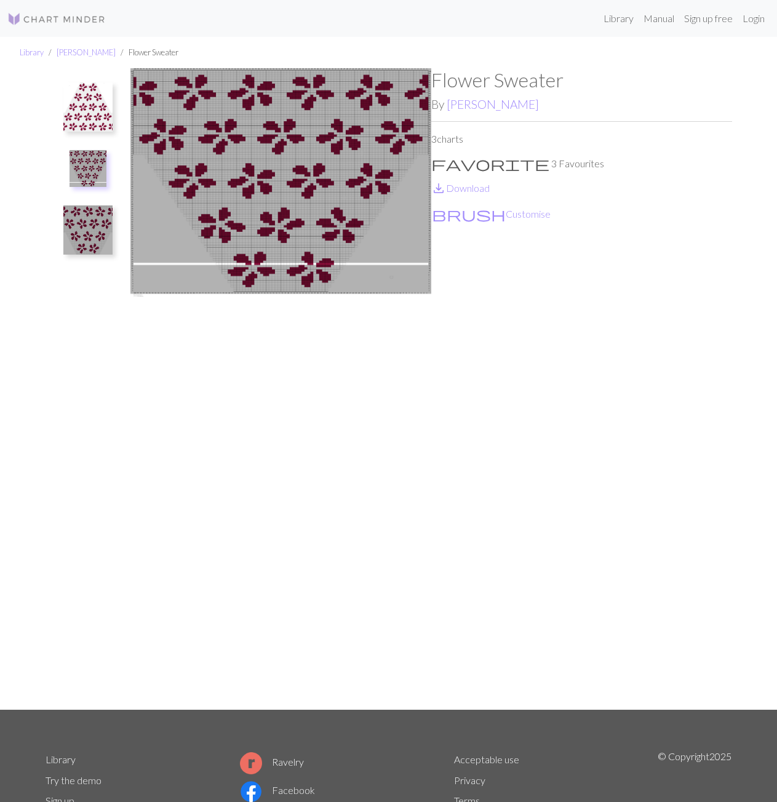
click at [87, 109] on img at bounding box center [87, 106] width 49 height 49
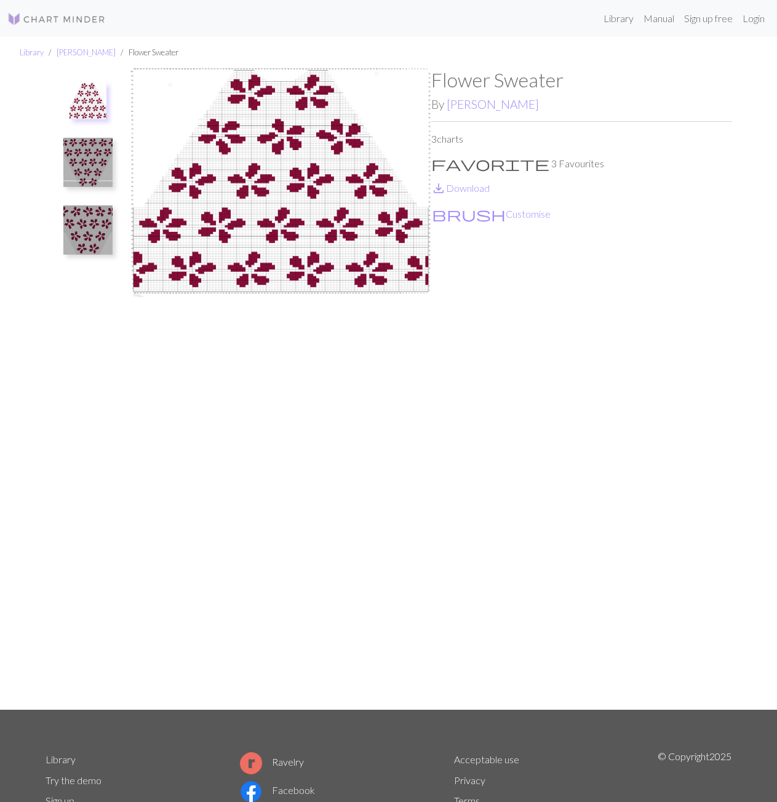
click at [89, 213] on img at bounding box center [87, 229] width 49 height 49
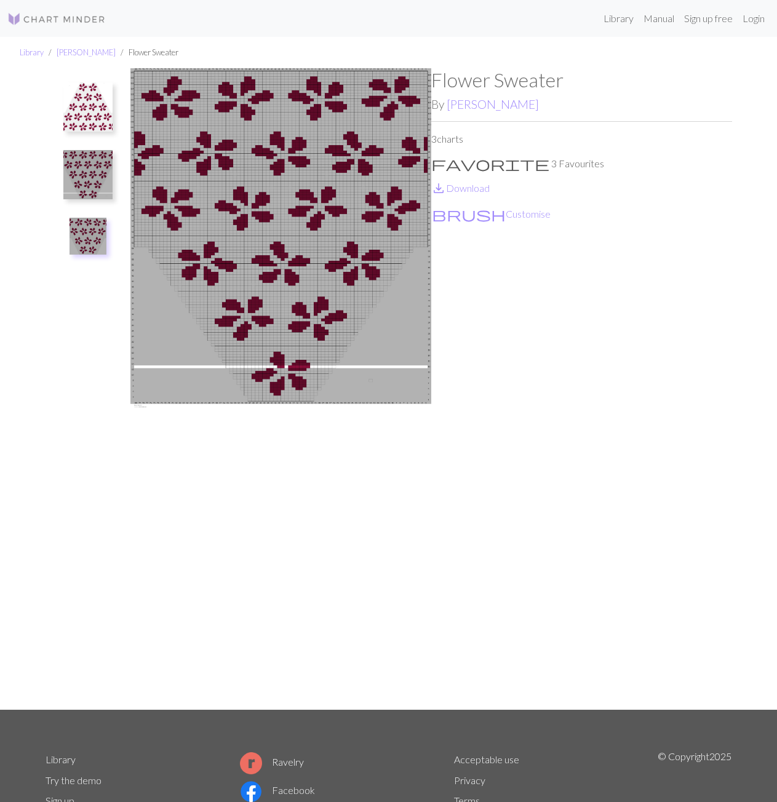
click at [89, 169] on img at bounding box center [87, 174] width 49 height 49
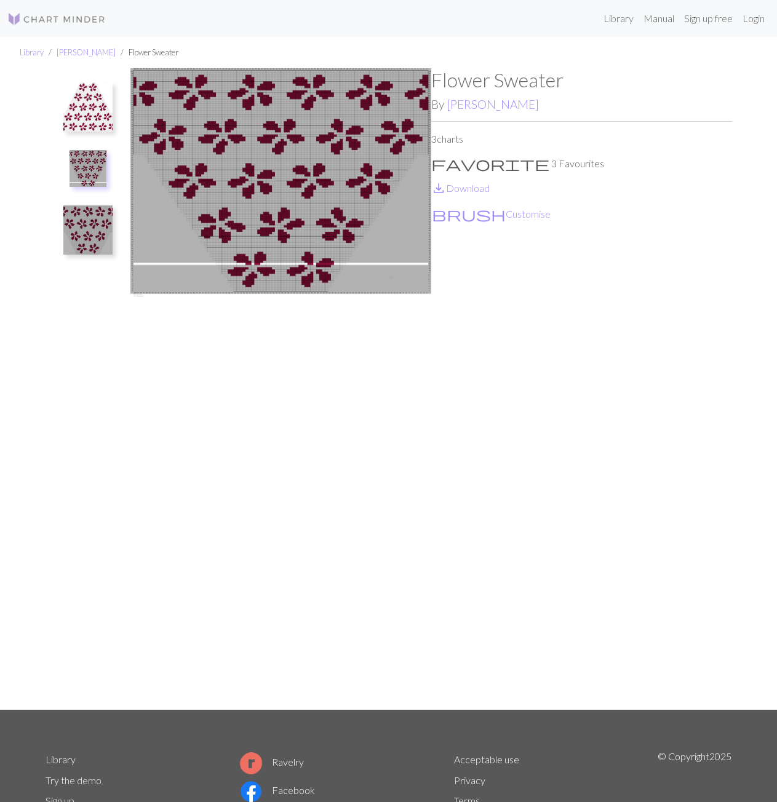
click at [90, 111] on img at bounding box center [87, 106] width 49 height 49
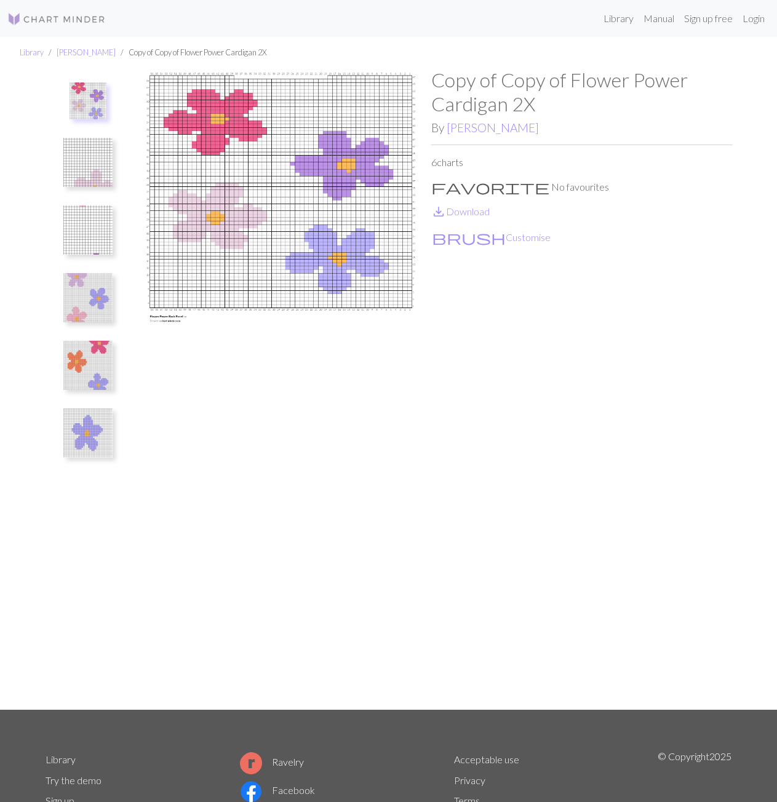
click at [97, 156] on img at bounding box center [87, 162] width 49 height 49
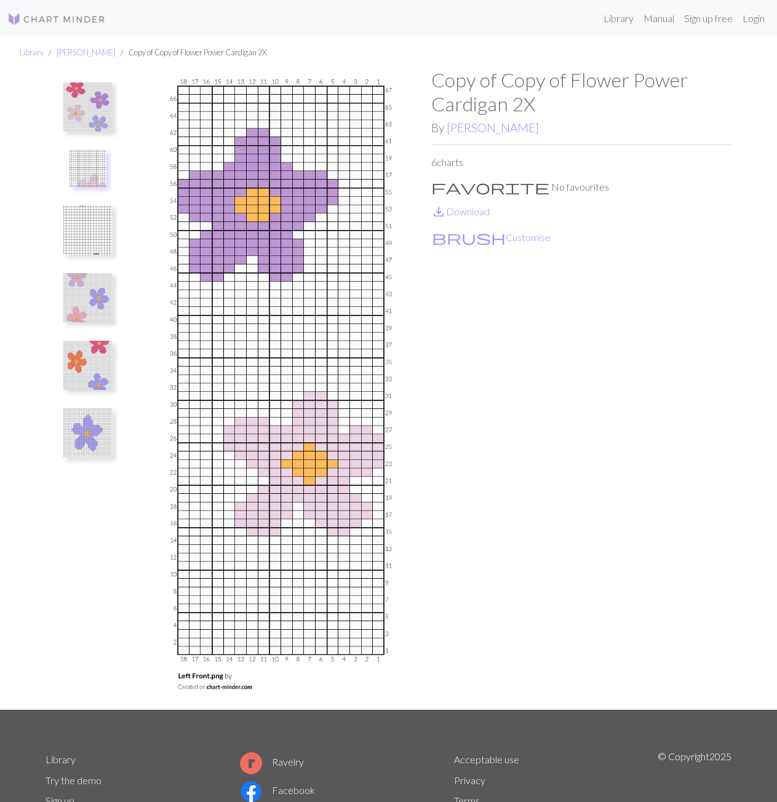
click at [92, 231] on img at bounding box center [87, 229] width 49 height 49
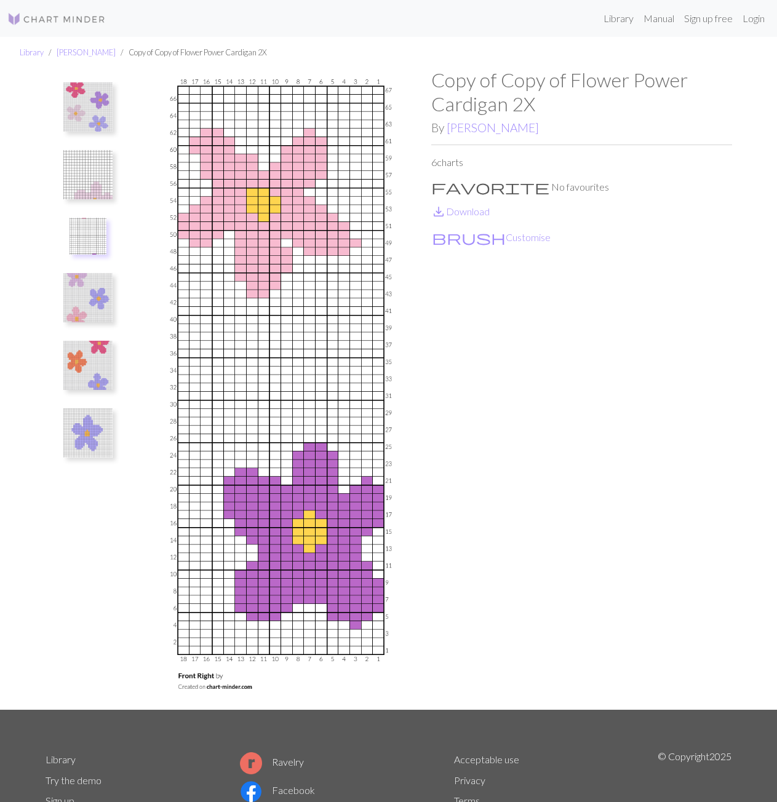
click at [92, 298] on img at bounding box center [87, 297] width 49 height 49
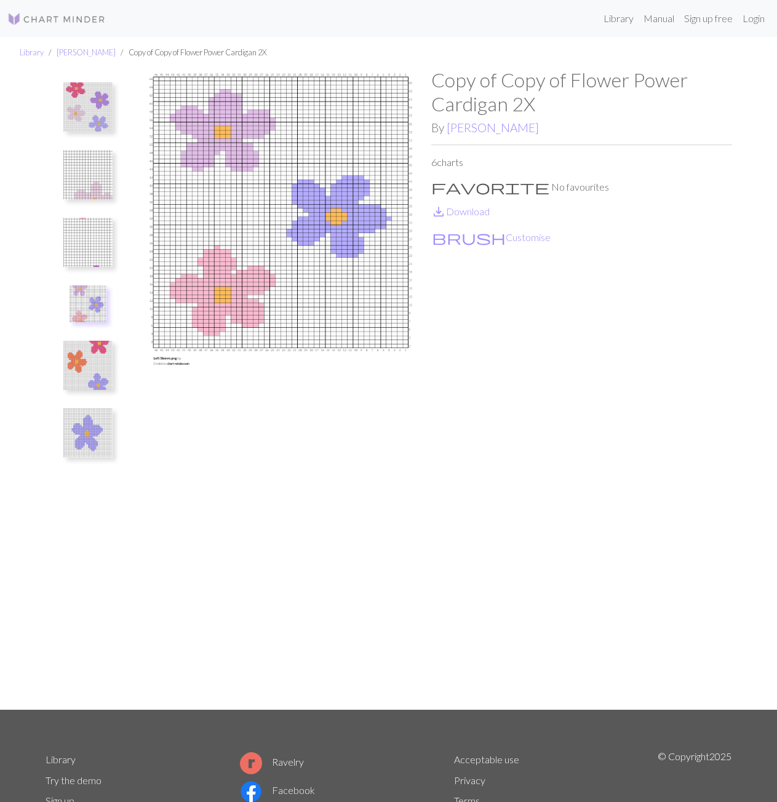
click at [92, 378] on img at bounding box center [87, 365] width 49 height 49
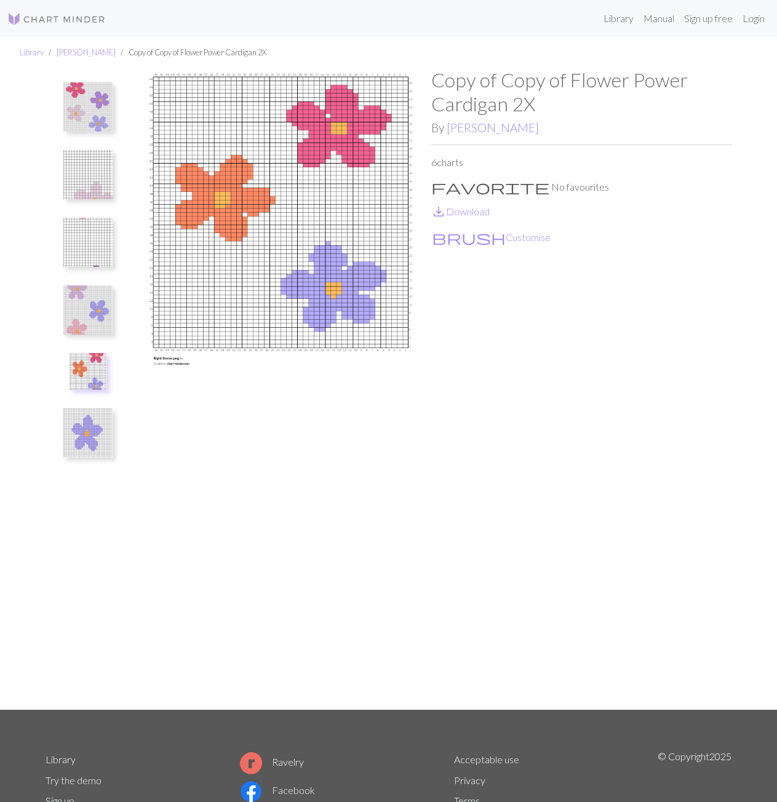
click at [93, 447] on img at bounding box center [87, 432] width 49 height 49
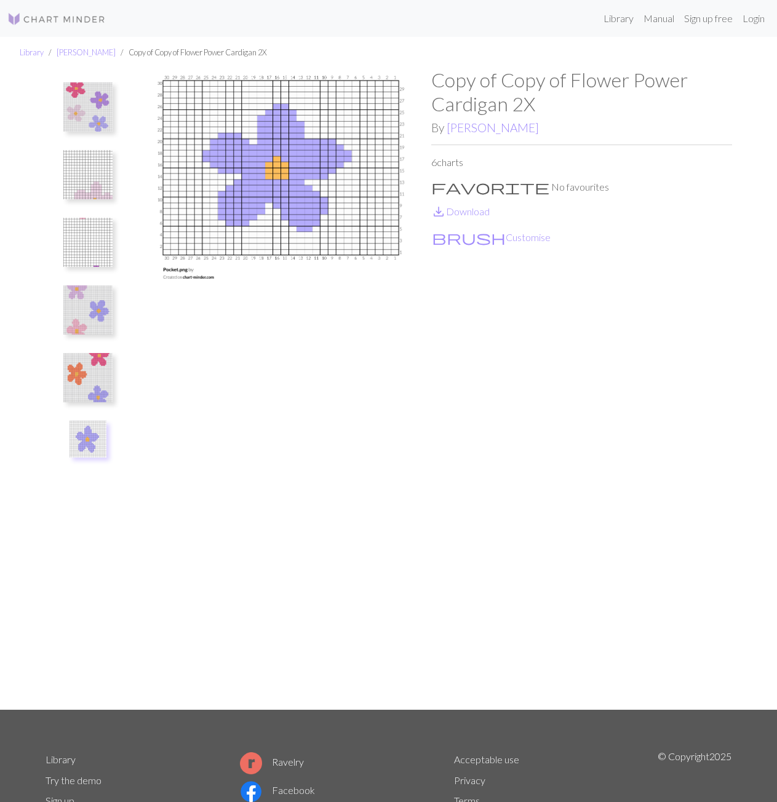
click at [86, 105] on img at bounding box center [87, 106] width 49 height 49
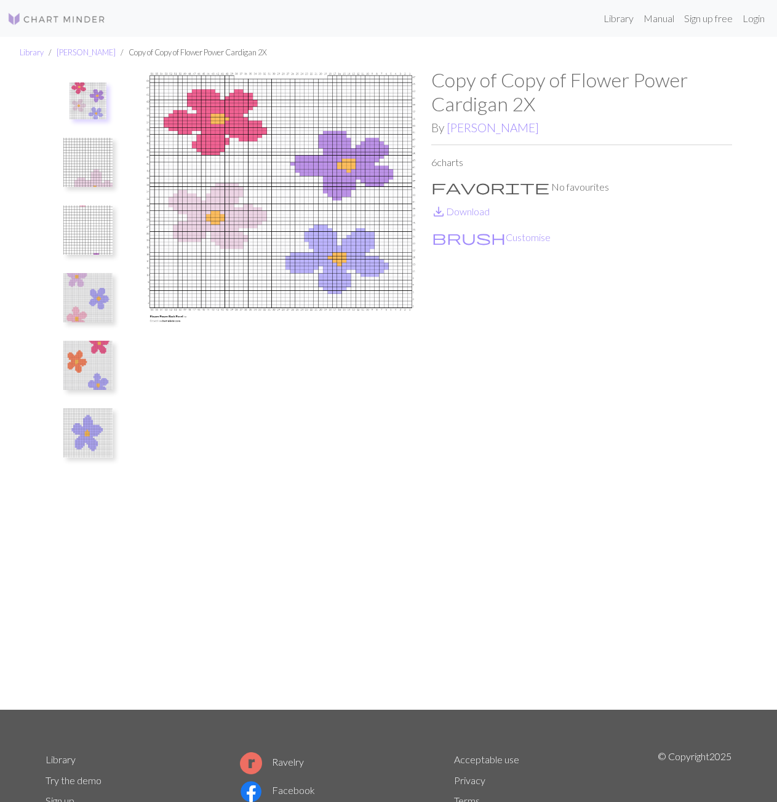
click at [93, 177] on img at bounding box center [87, 162] width 49 height 49
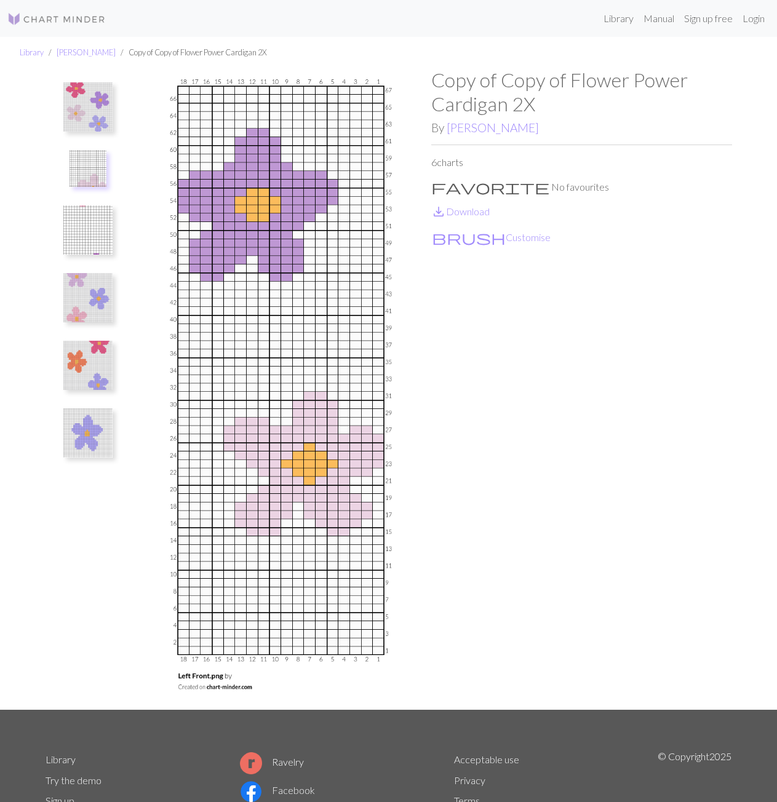
click at [84, 298] on img at bounding box center [87, 297] width 49 height 49
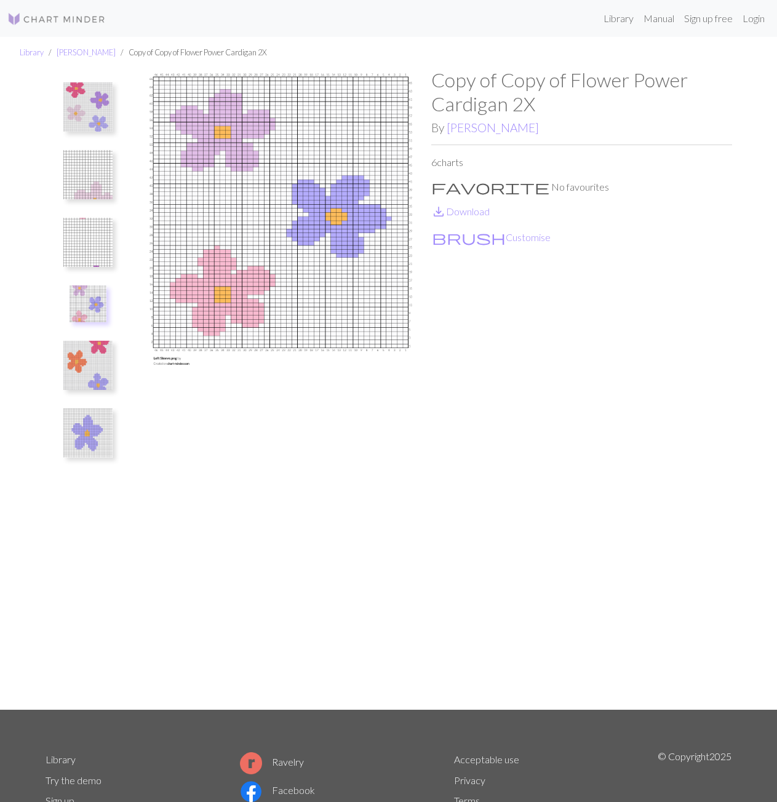
click at [91, 368] on img at bounding box center [87, 365] width 49 height 49
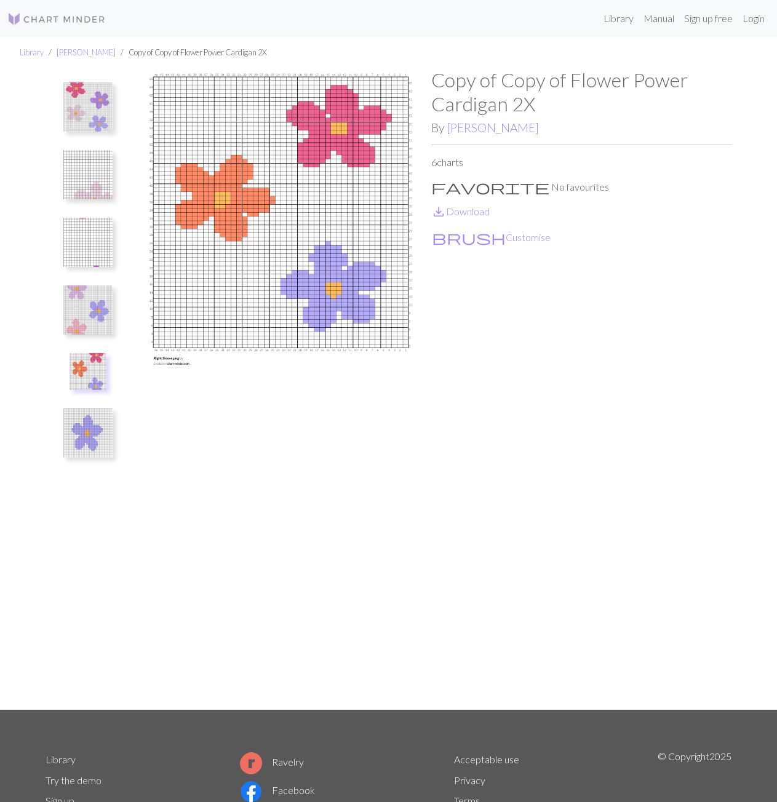
click at [95, 328] on img at bounding box center [87, 309] width 49 height 49
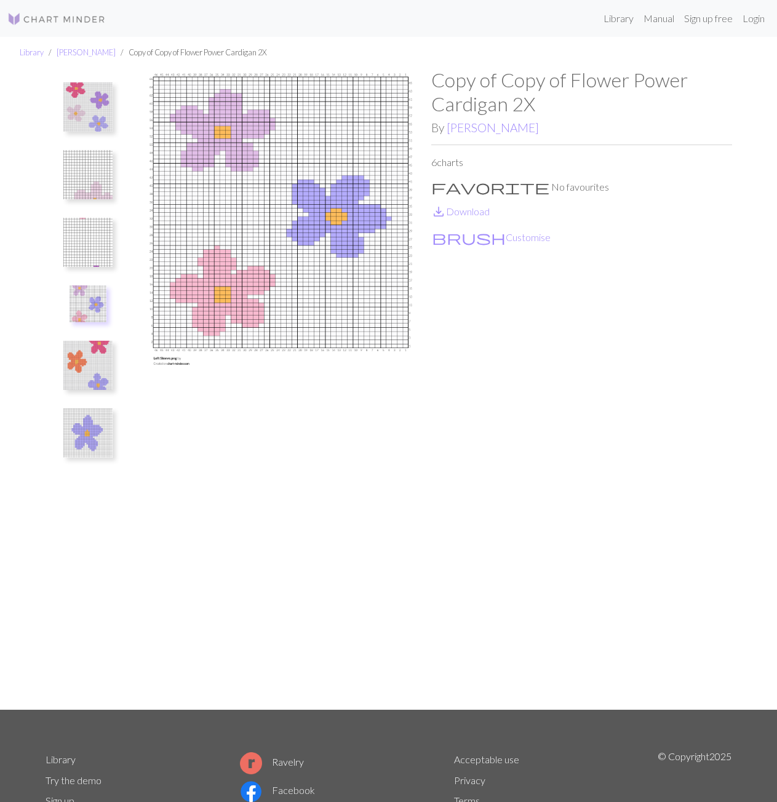
click at [92, 369] on img at bounding box center [87, 365] width 49 height 49
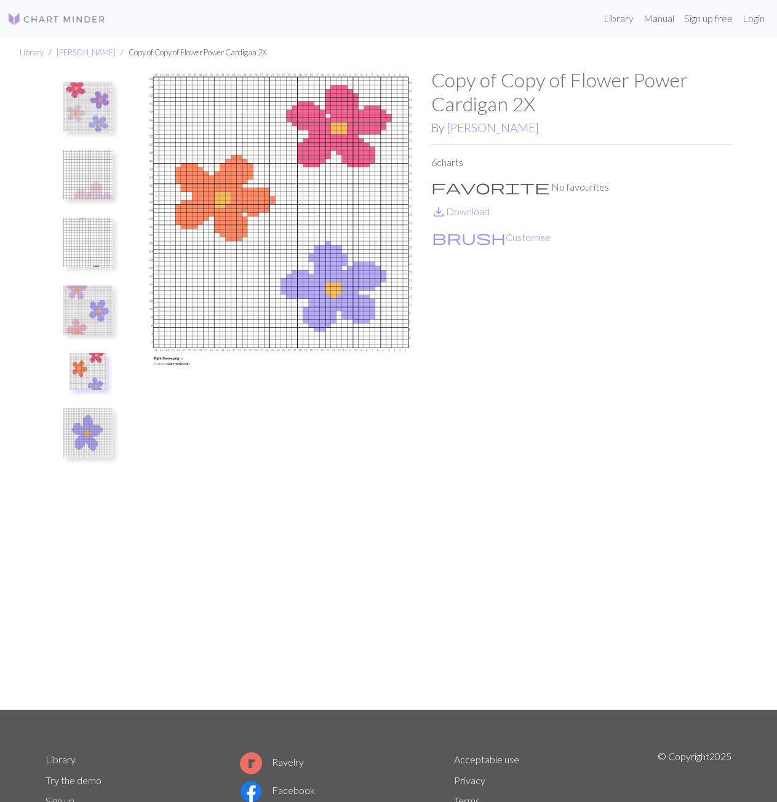
click at [87, 415] on img at bounding box center [87, 432] width 49 height 49
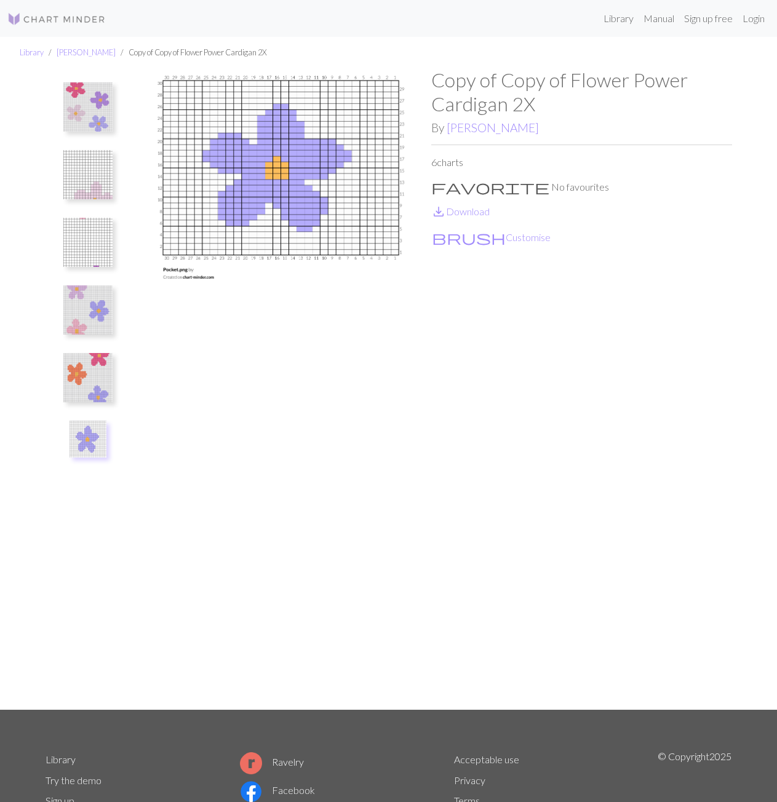
click at [85, 370] on img at bounding box center [87, 377] width 49 height 49
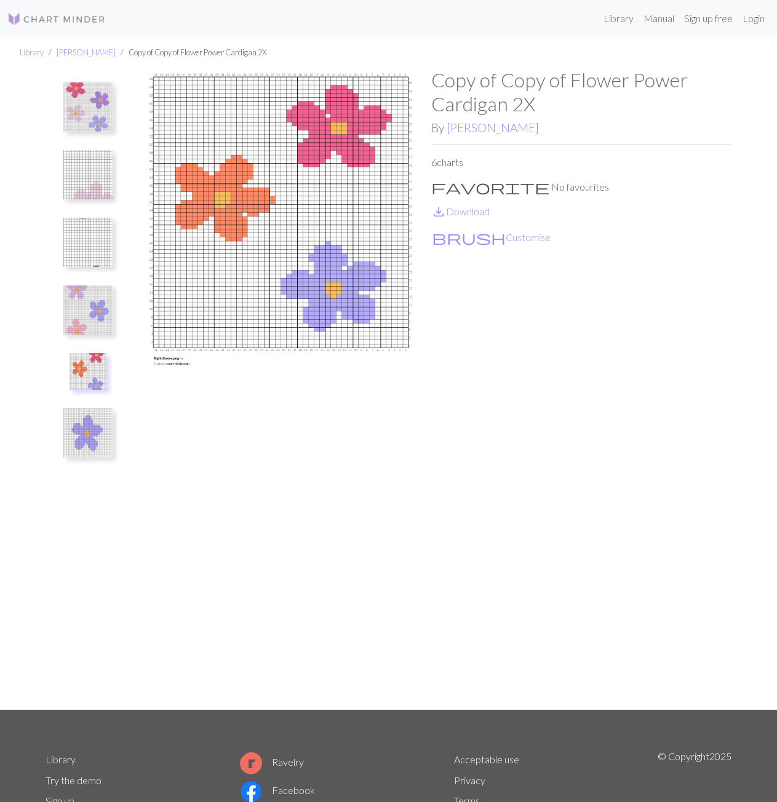
click at [85, 421] on img at bounding box center [87, 432] width 49 height 49
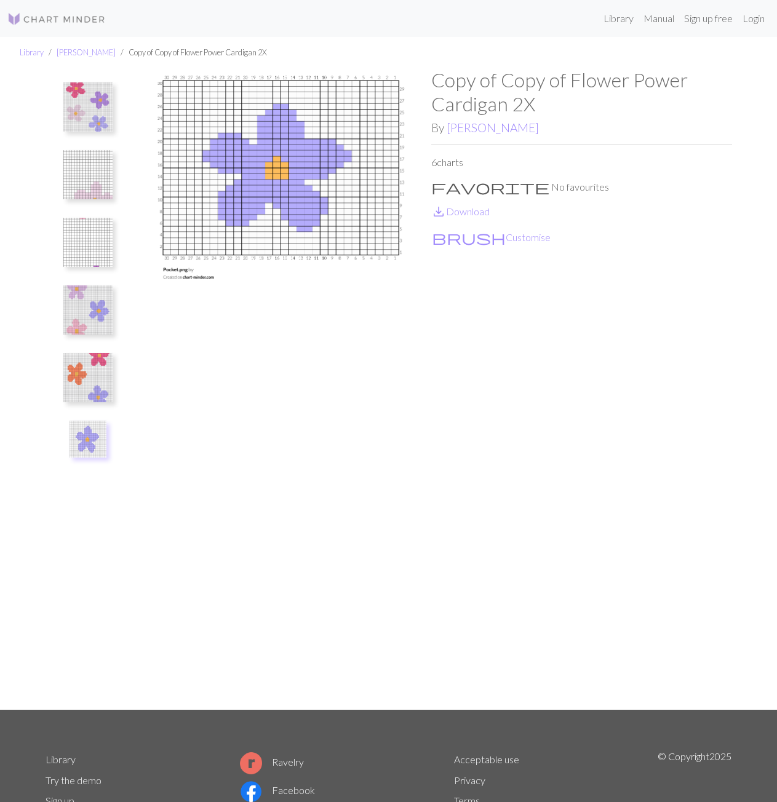
click at [100, 384] on img at bounding box center [87, 377] width 49 height 49
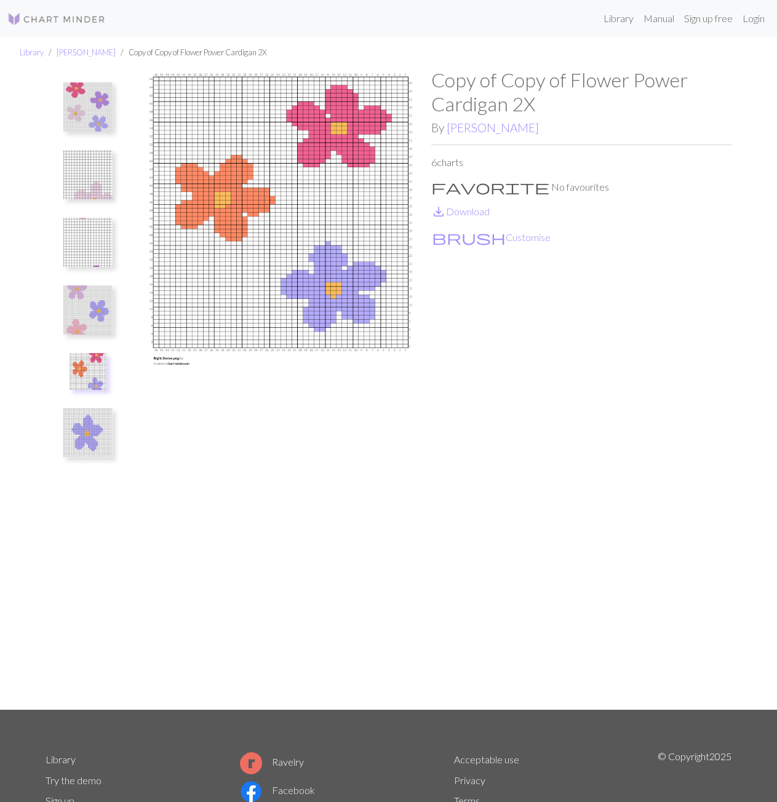
click at [95, 314] on img at bounding box center [87, 309] width 49 height 49
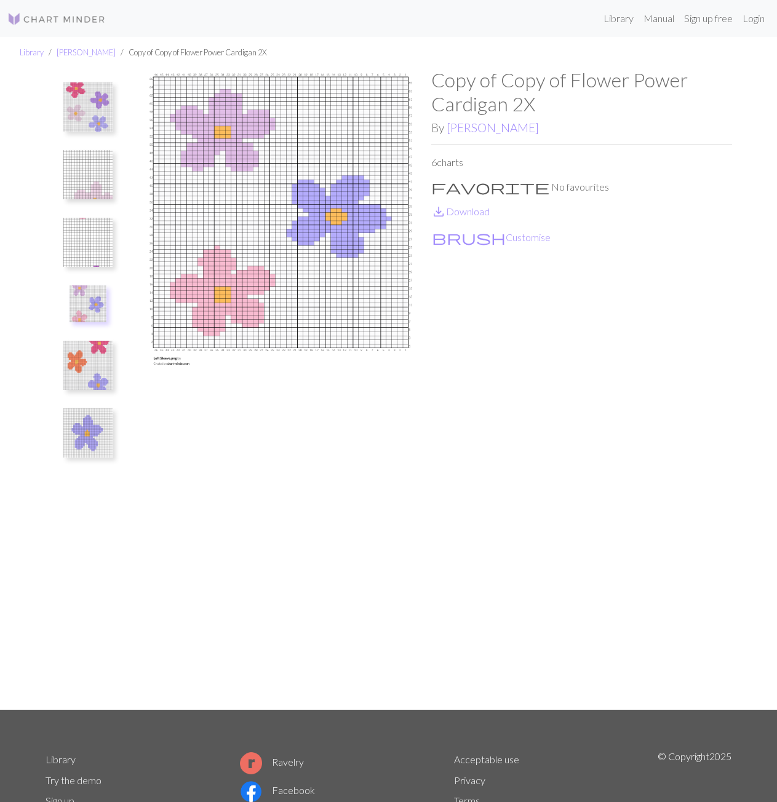
click at [85, 368] on img at bounding box center [87, 365] width 49 height 49
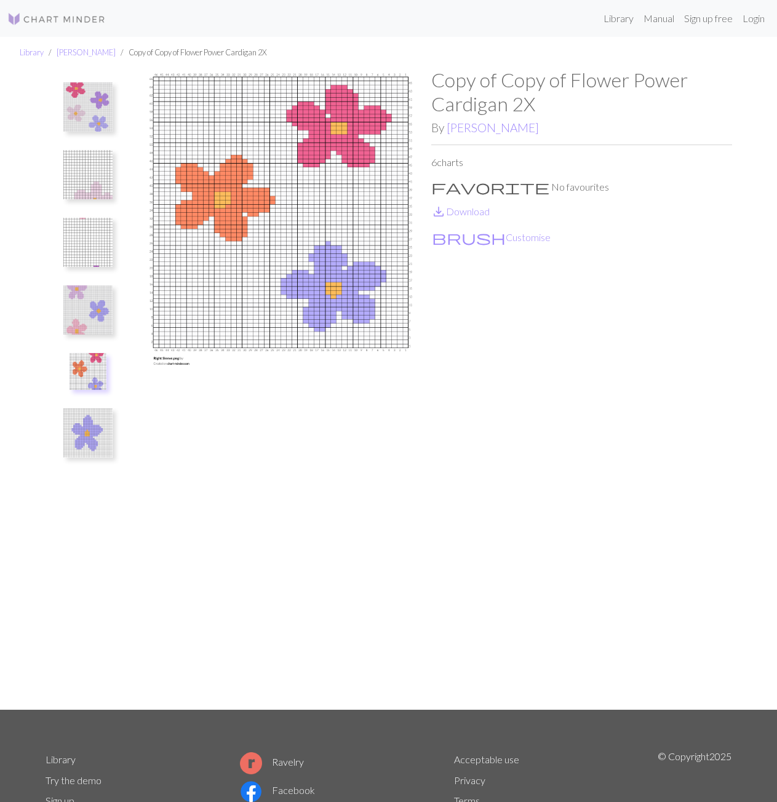
click at [93, 307] on img at bounding box center [87, 309] width 49 height 49
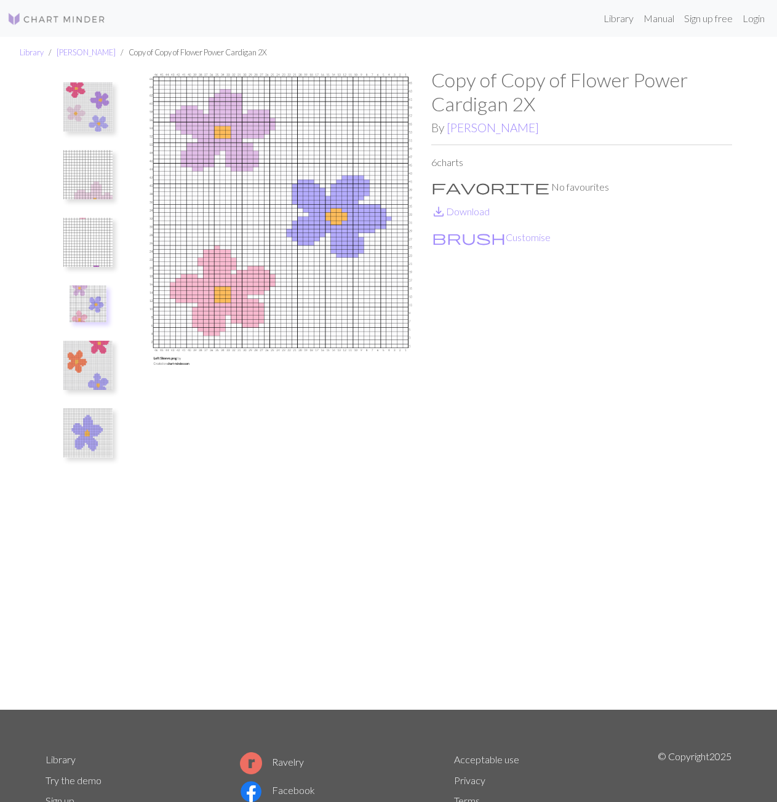
click at [90, 362] on img at bounding box center [87, 365] width 49 height 49
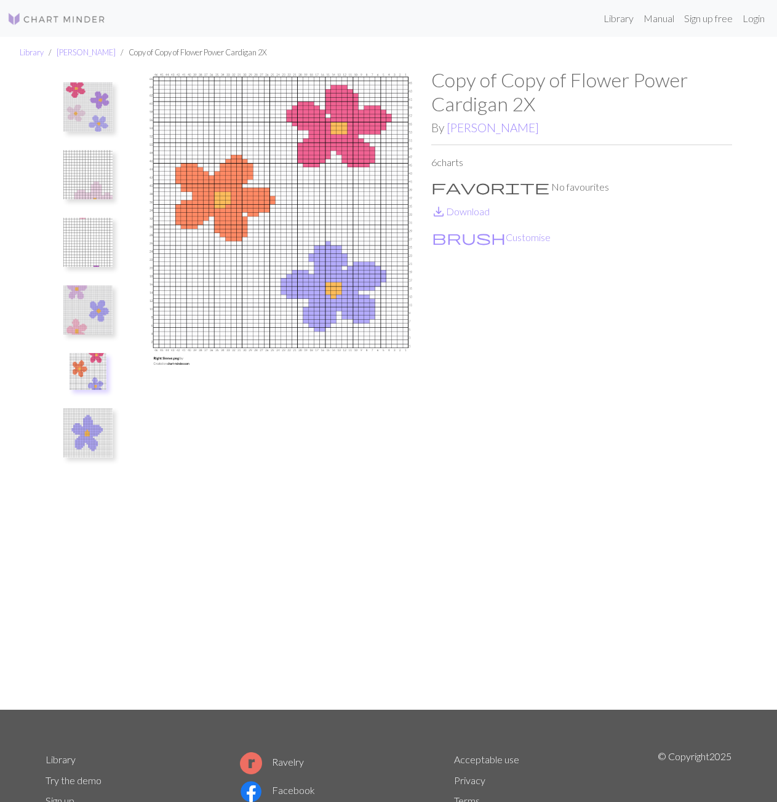
click at [88, 322] on img at bounding box center [87, 309] width 49 height 49
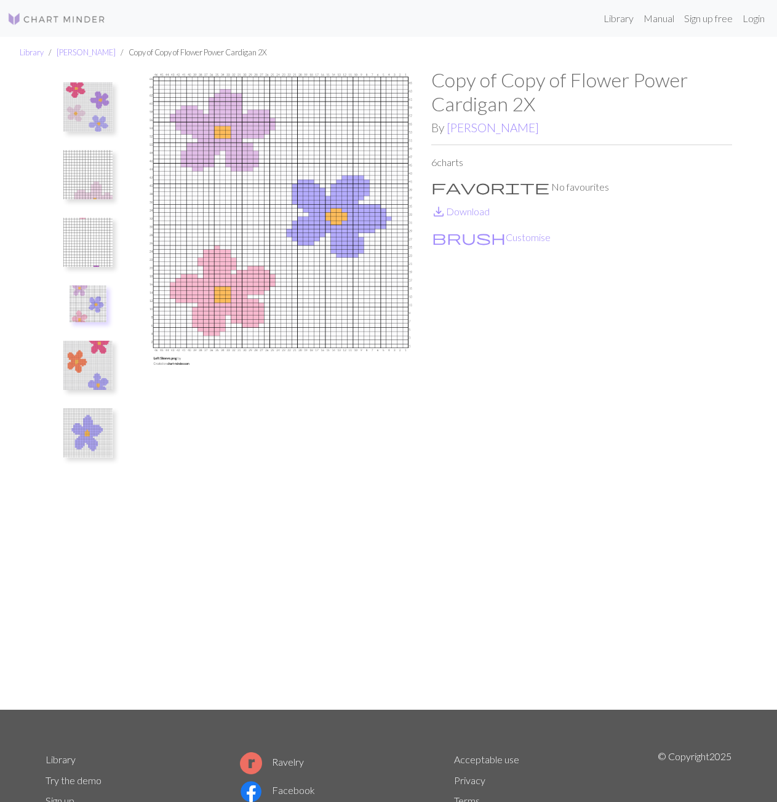
click at [94, 380] on img at bounding box center [87, 365] width 49 height 49
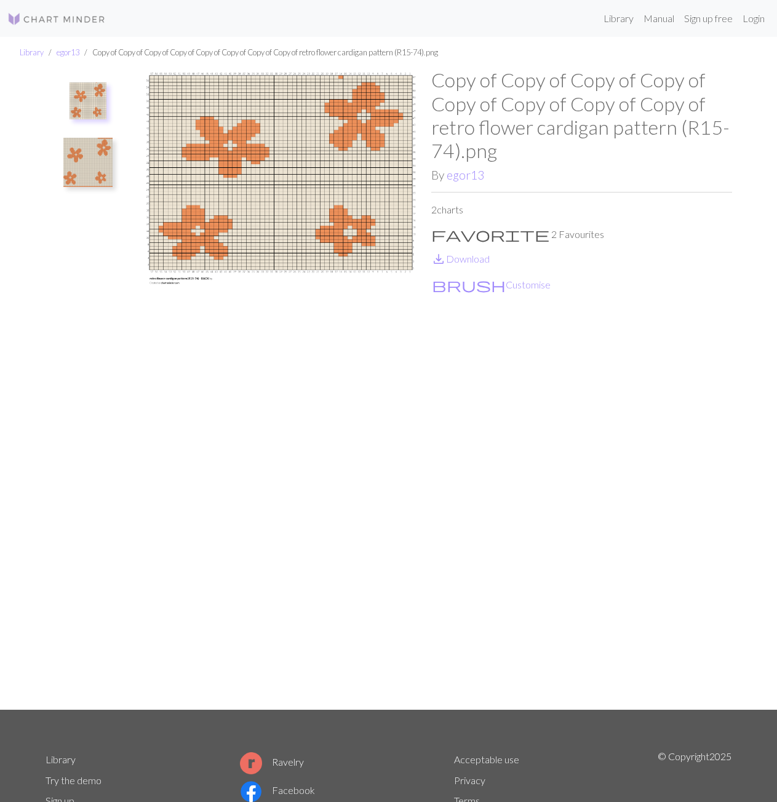
click at [79, 161] on img at bounding box center [87, 162] width 49 height 49
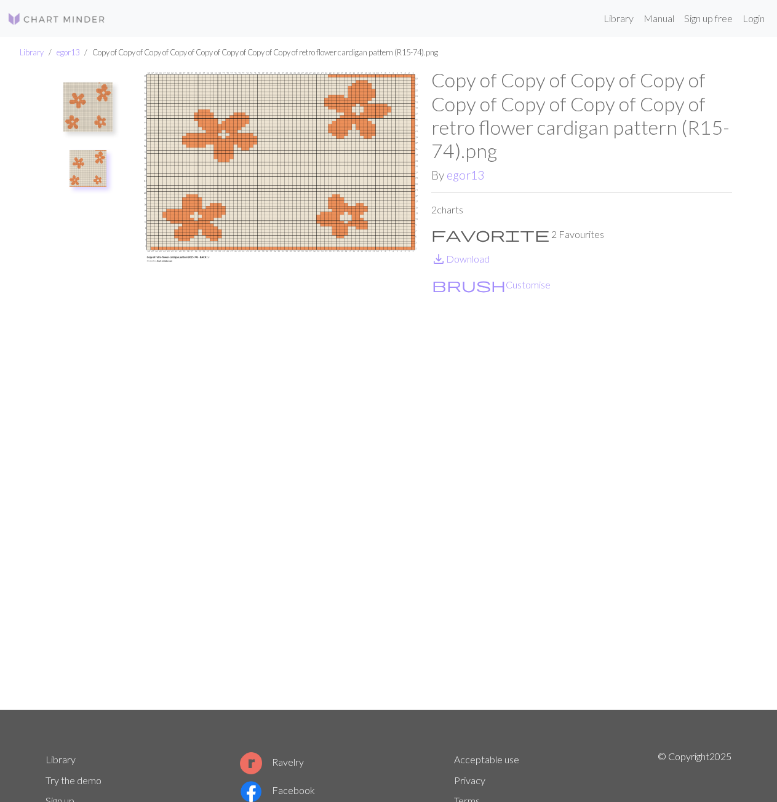
click at [84, 102] on img at bounding box center [87, 106] width 49 height 49
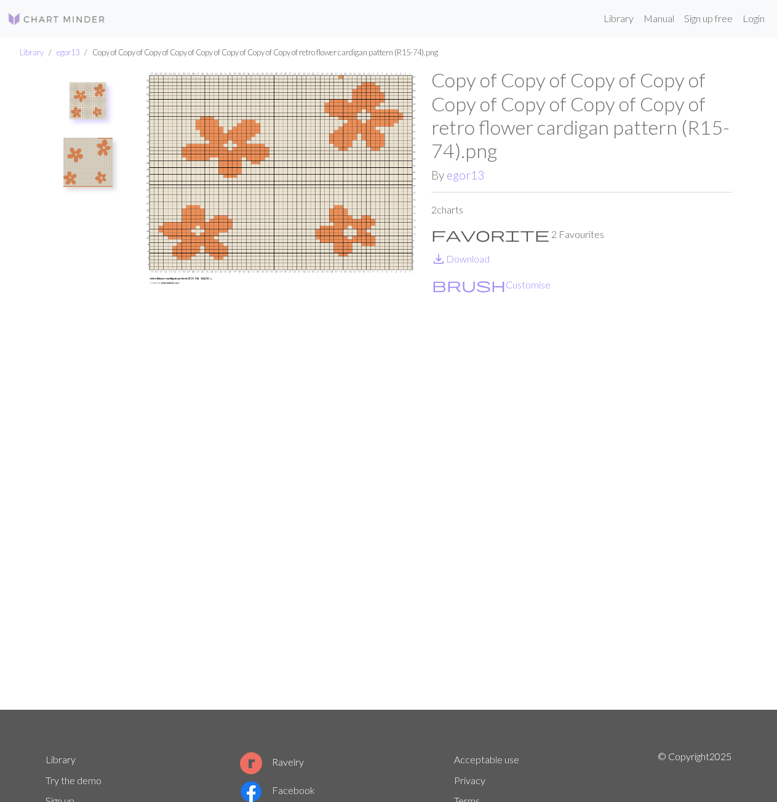
click at [82, 159] on img at bounding box center [87, 162] width 49 height 49
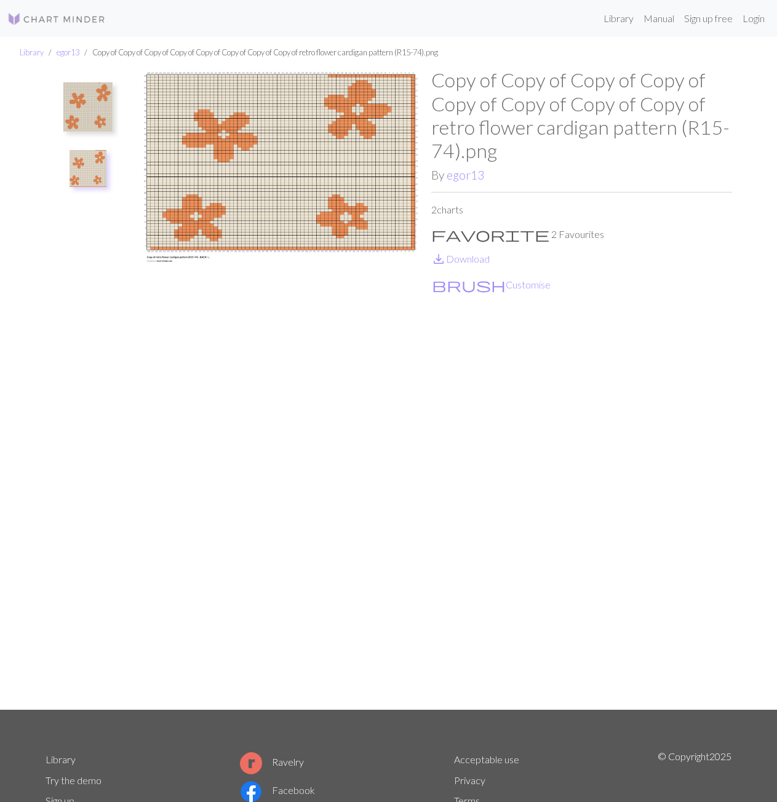
click at [89, 119] on img at bounding box center [87, 106] width 49 height 49
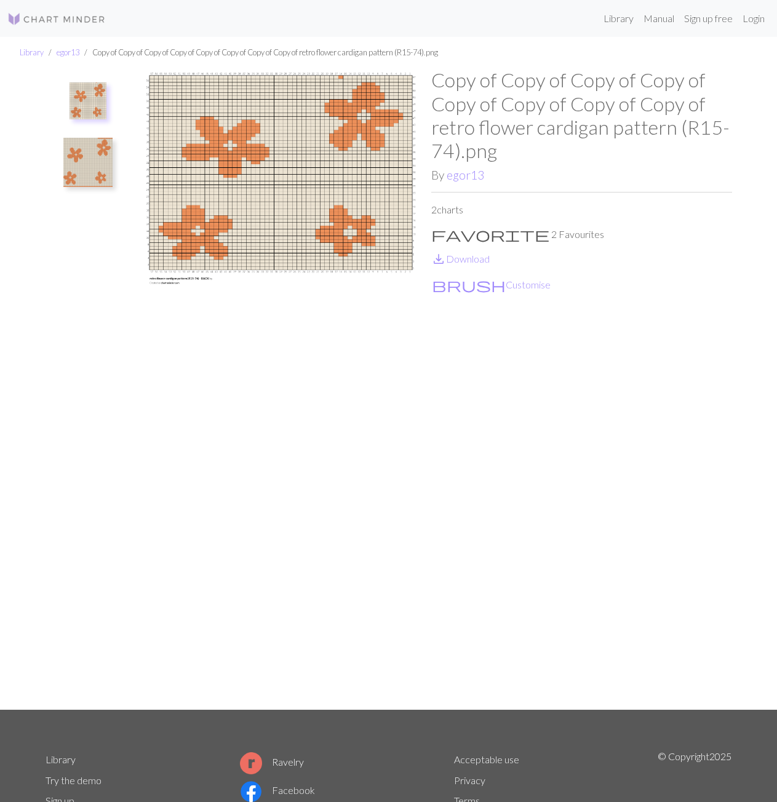
click at [360, 113] on img at bounding box center [280, 389] width 301 height 642
